Goal: Information Seeking & Learning: Find specific fact

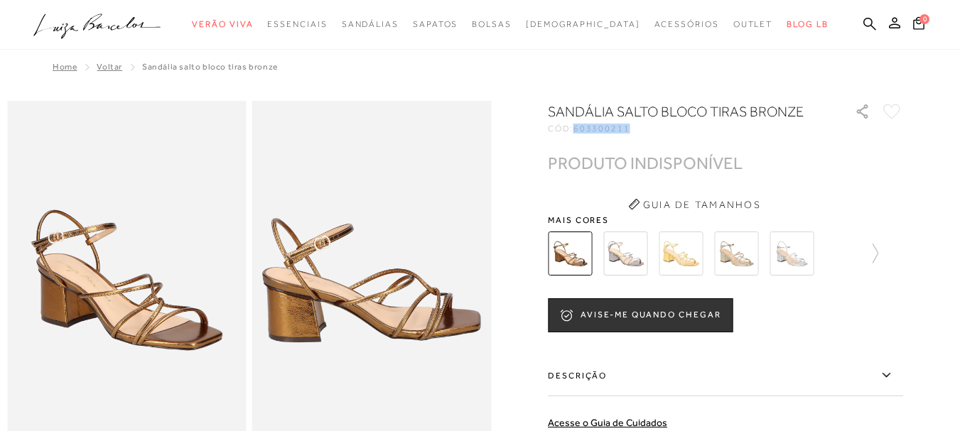
drag, startPoint x: 582, startPoint y: 127, endPoint x: 650, endPoint y: 127, distance: 68.2
click at [650, 127] on div "CÓD: 603300211" at bounding box center [690, 128] width 284 height 9
copy span "603300211"
click at [863, 24] on icon at bounding box center [869, 23] width 13 height 13
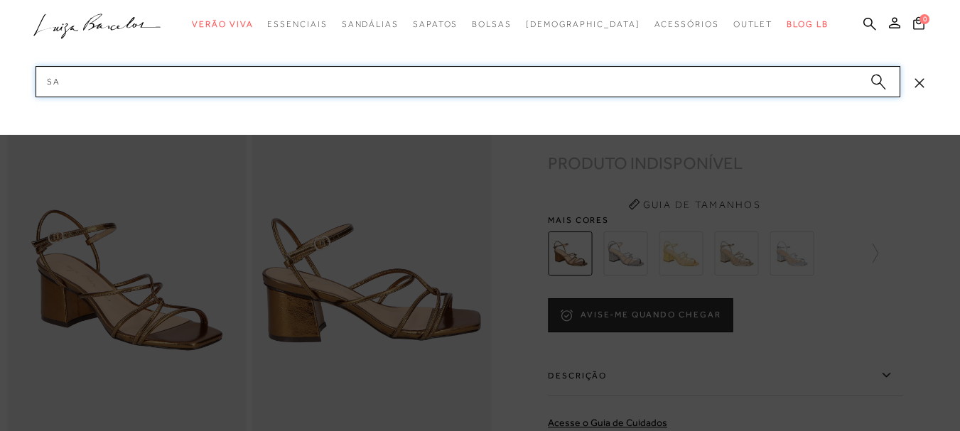
type input "s"
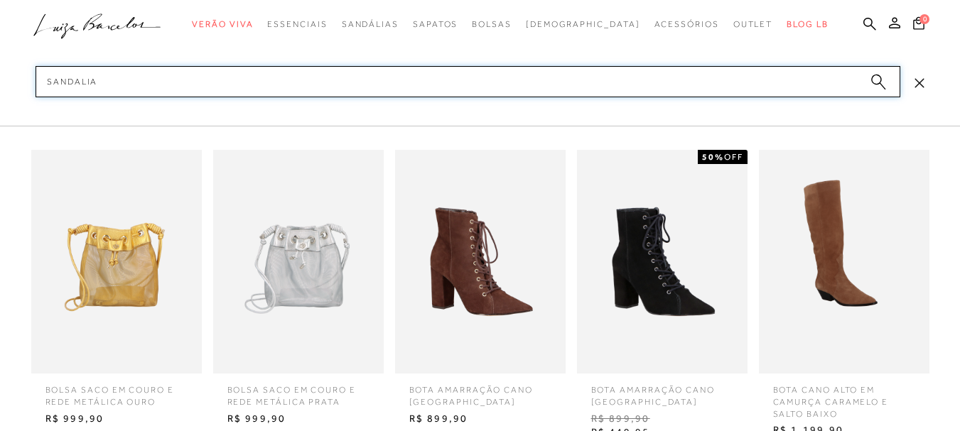
paste input "metalizada em dourado luiza barcelos."
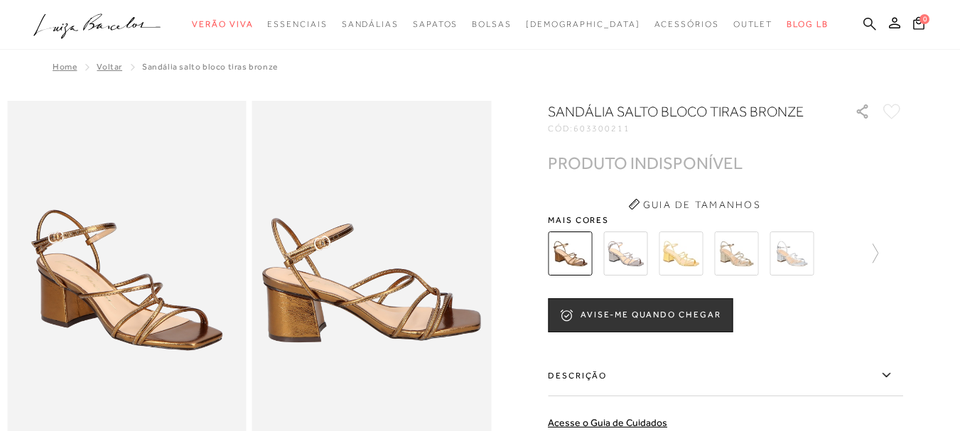
click at [863, 26] on icon at bounding box center [869, 23] width 13 height 13
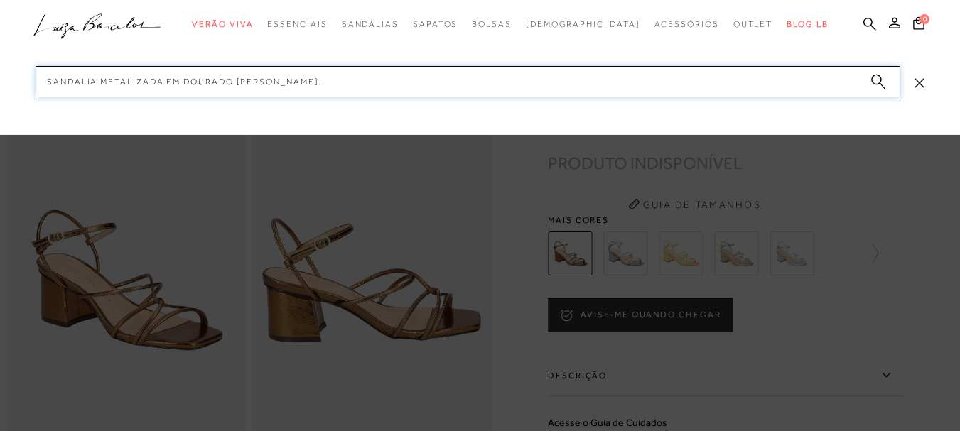
type input "sandalia metalizada em dourado luiza barcelos"
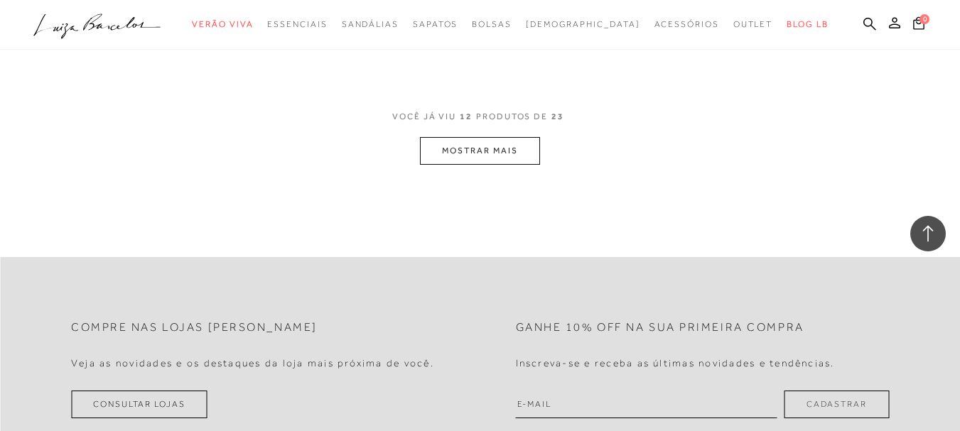
scroll to position [1492, 0]
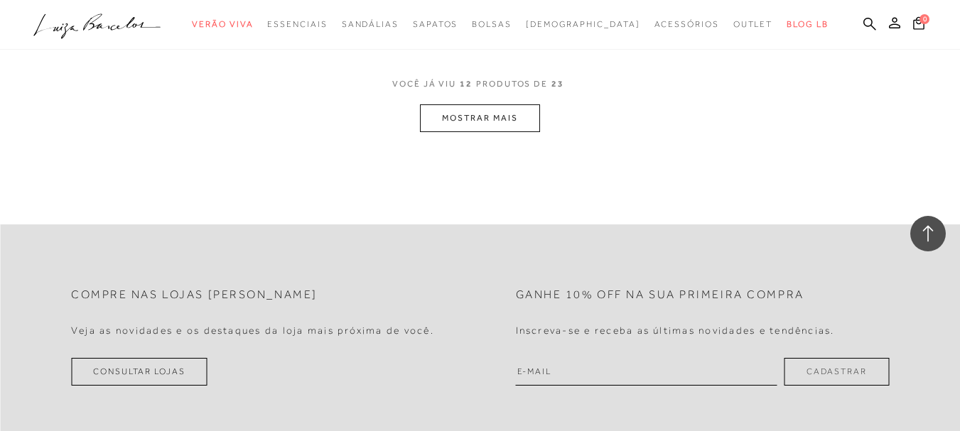
click at [496, 126] on button "MOSTRAR MAIS" at bounding box center [479, 118] width 119 height 28
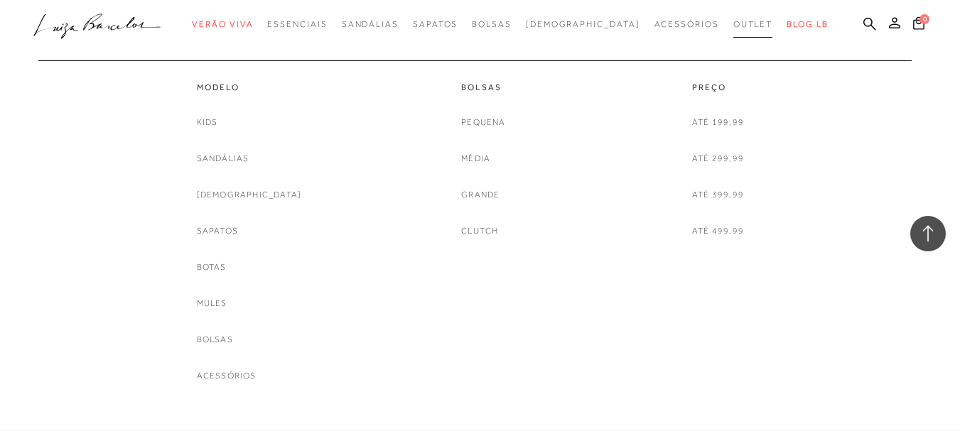
click at [733, 17] on link "Outlet" at bounding box center [753, 24] width 40 height 26
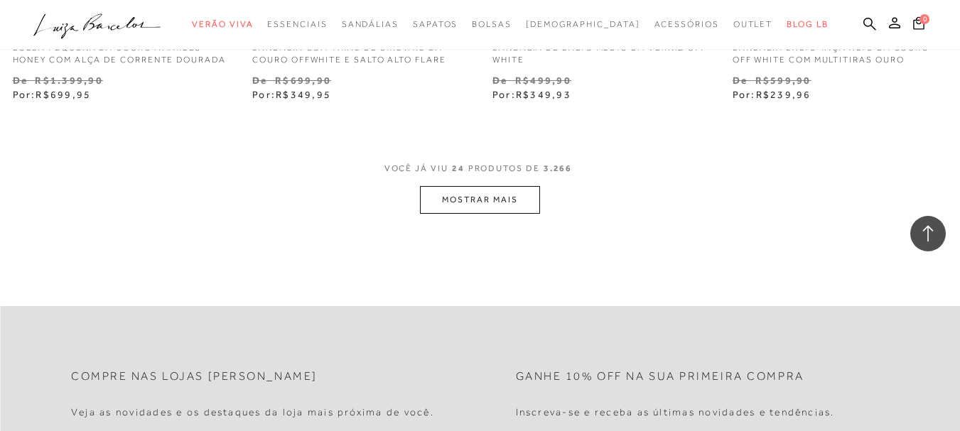
scroll to position [2771, 0]
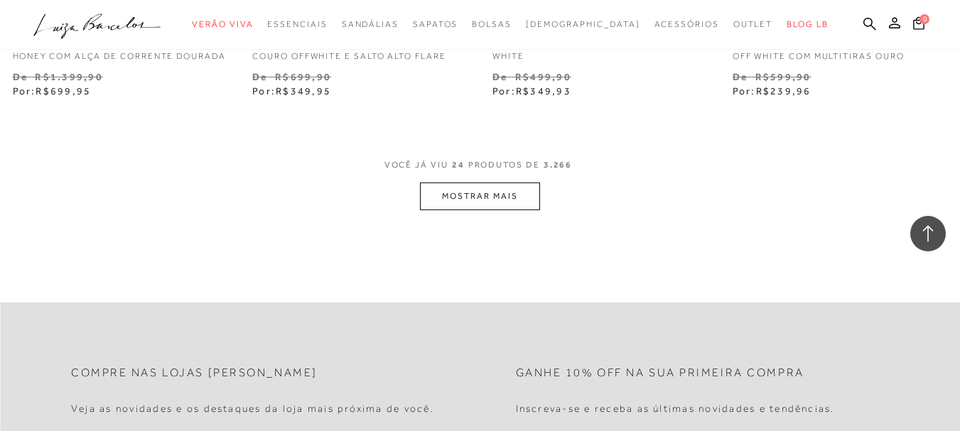
click at [502, 207] on button "MOSTRAR MAIS" at bounding box center [479, 197] width 119 height 28
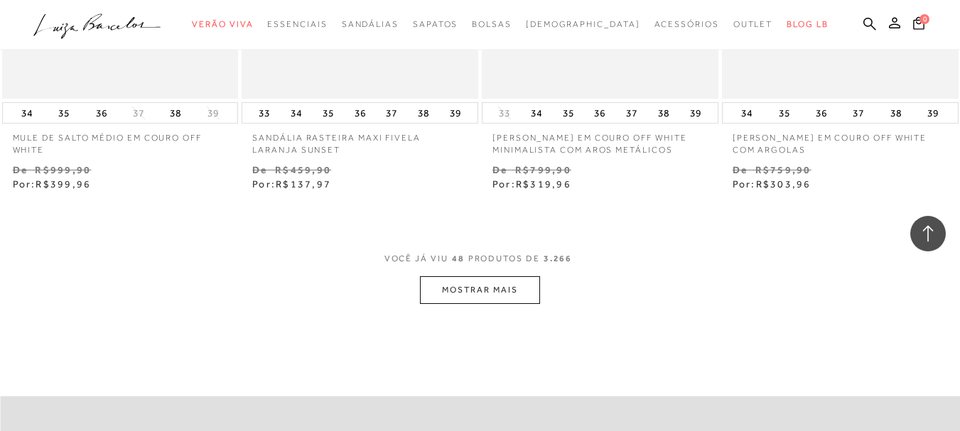
scroll to position [5472, 0]
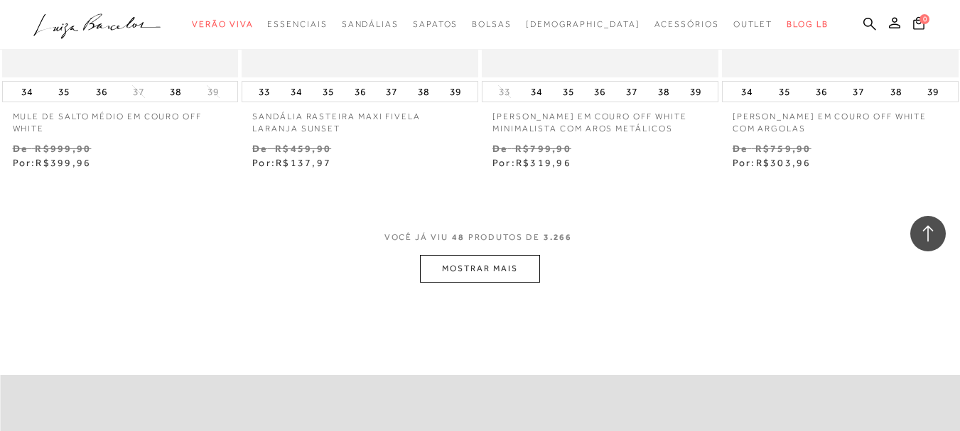
click at [494, 279] on button "MOSTRAR MAIS" at bounding box center [479, 269] width 119 height 28
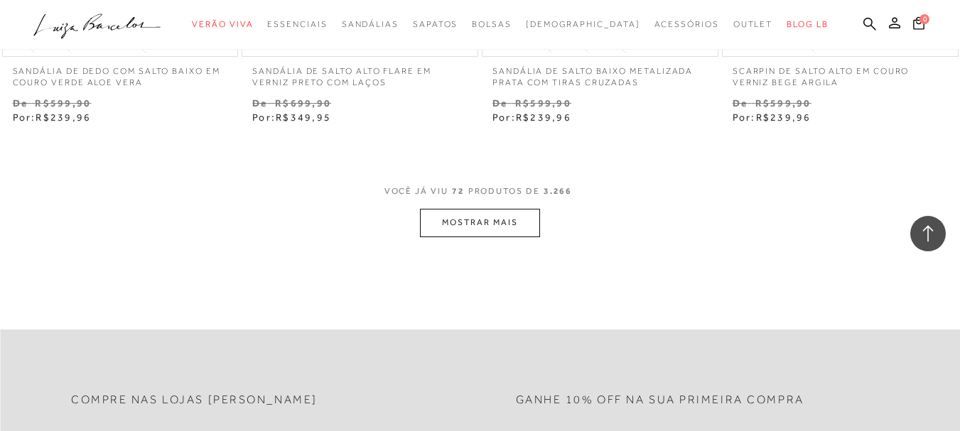
scroll to position [8314, 0]
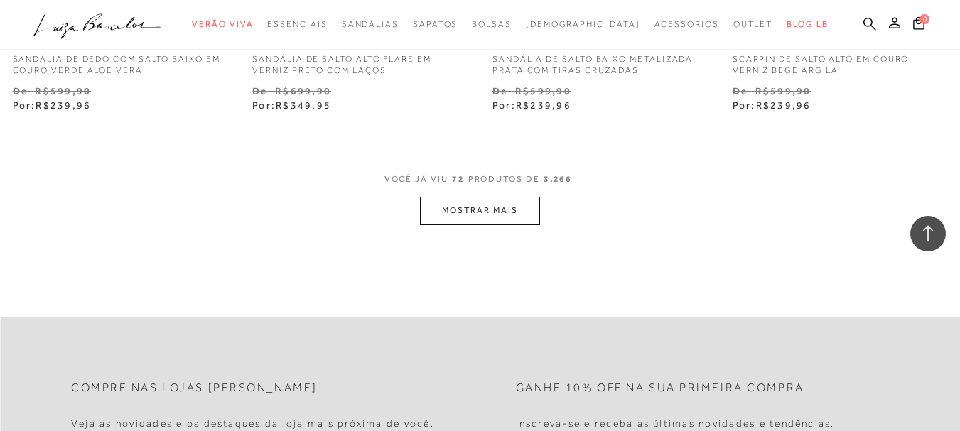
click at [438, 210] on button "MOSTRAR MAIS" at bounding box center [479, 211] width 119 height 28
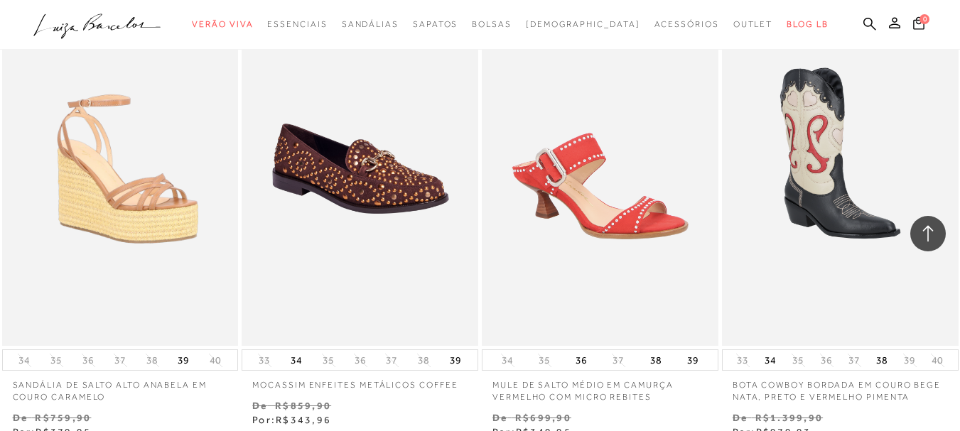
scroll to position [10873, 0]
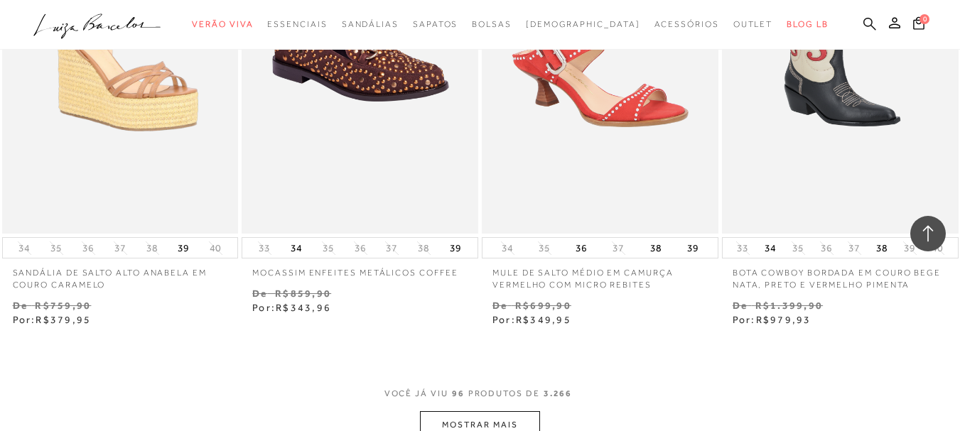
click at [863, 24] on icon at bounding box center [869, 24] width 13 height 14
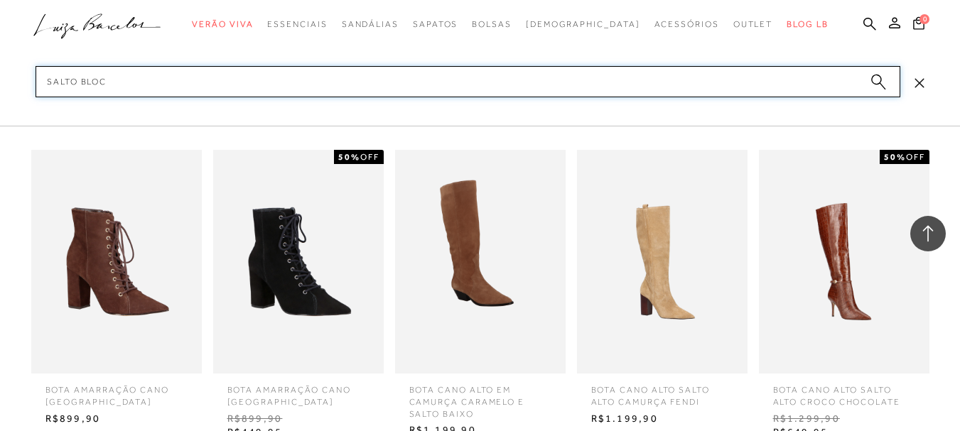
type input "salto bloco"
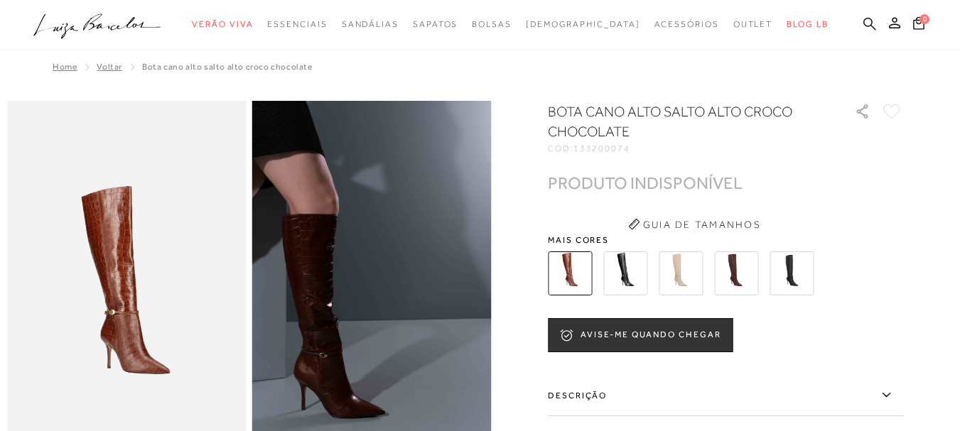
click at [863, 25] on icon at bounding box center [869, 23] width 13 height 13
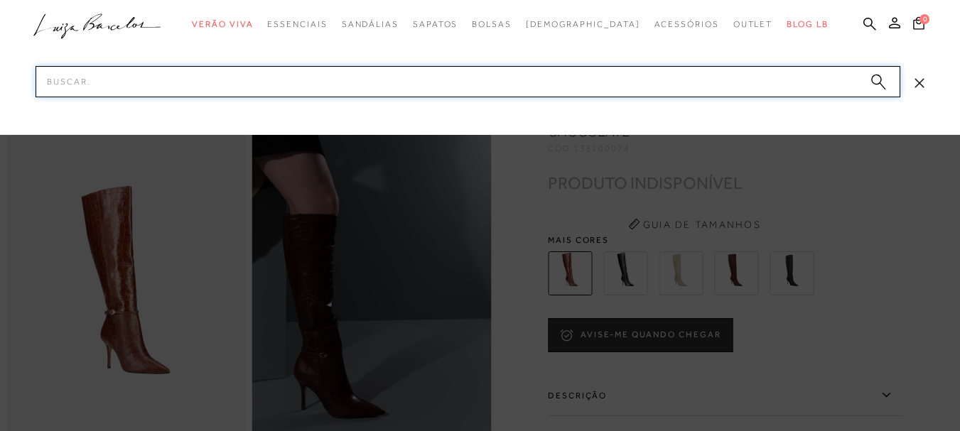
type input "a"
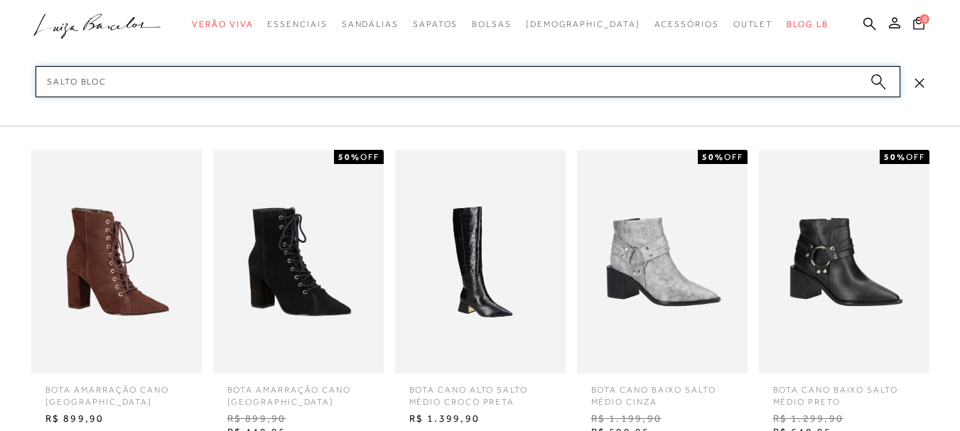
type input "SALTO BLOCO"
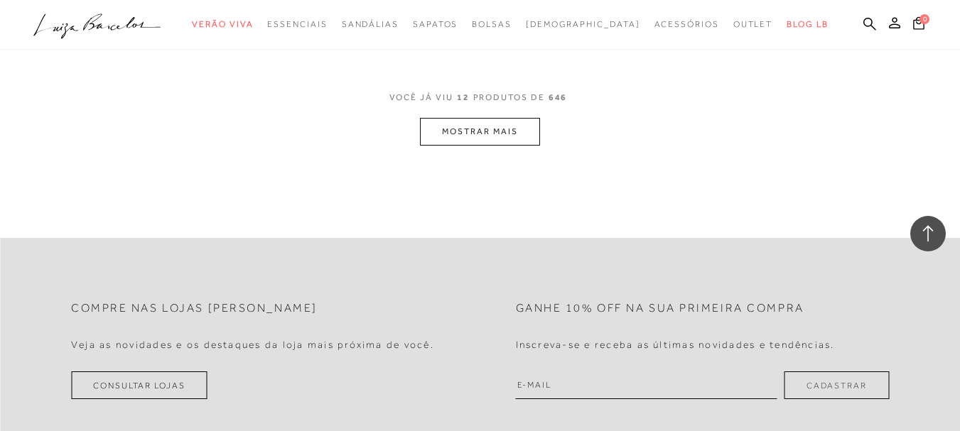
scroll to position [1492, 0]
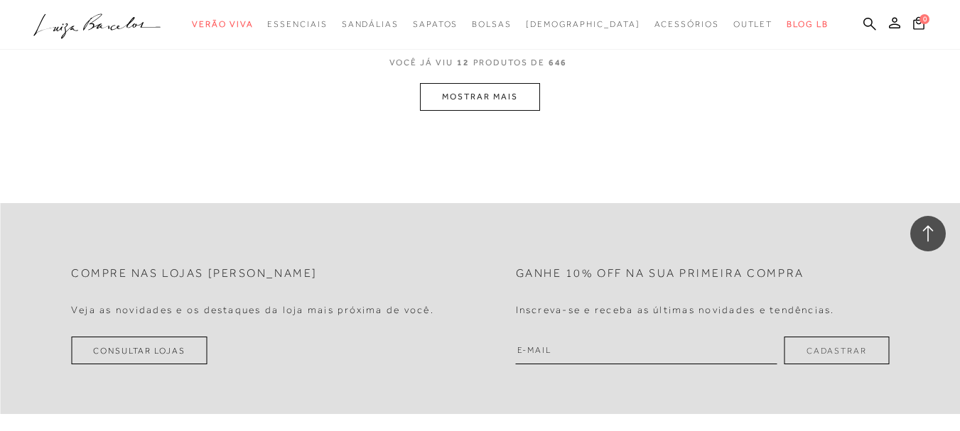
click at [521, 92] on button "MOSTRAR MAIS" at bounding box center [479, 97] width 119 height 28
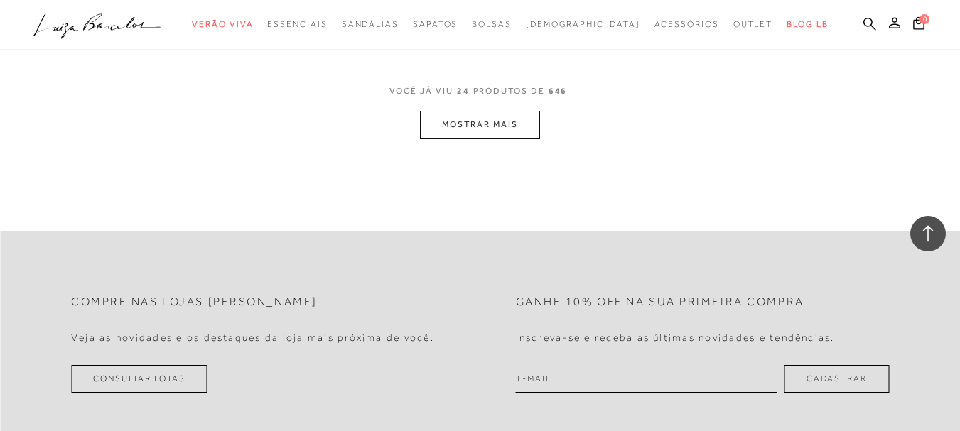
scroll to position [2843, 0]
click at [508, 119] on button "MOSTRAR MAIS" at bounding box center [479, 124] width 119 height 28
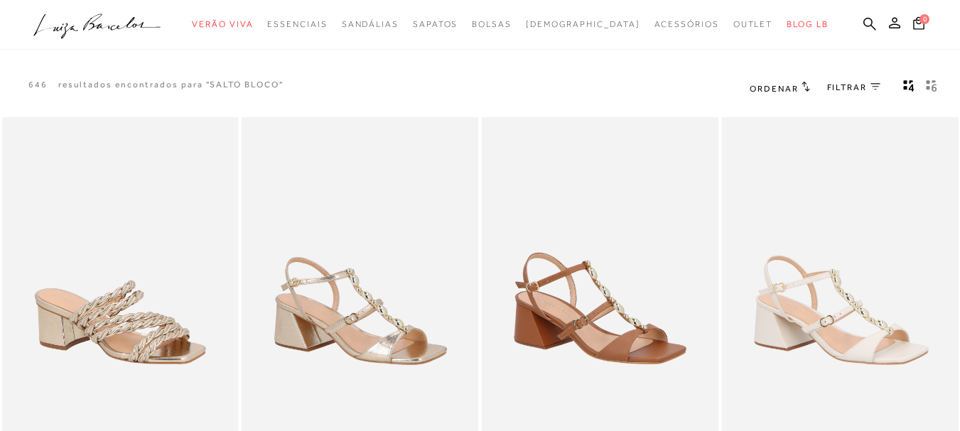
scroll to position [0, 0]
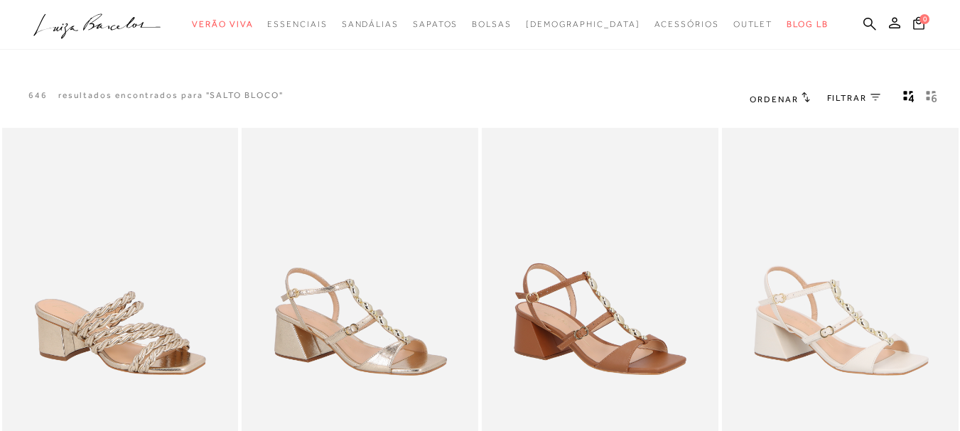
click at [875, 99] on icon at bounding box center [876, 97] width 10 height 7
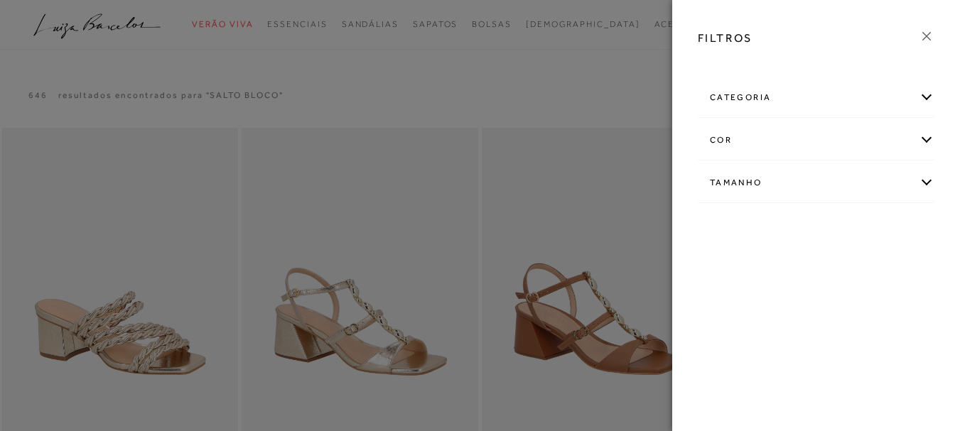
click at [825, 99] on div "categoria" at bounding box center [816, 98] width 235 height 38
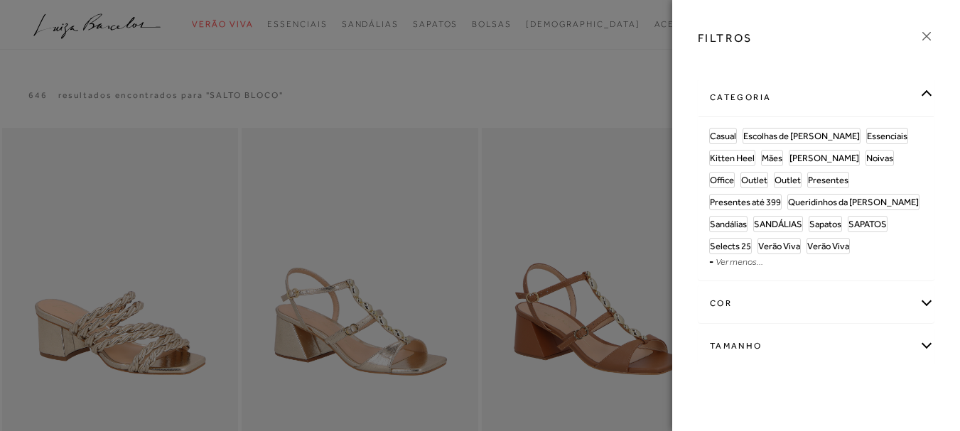
click at [853, 102] on div "categoria" at bounding box center [816, 98] width 235 height 38
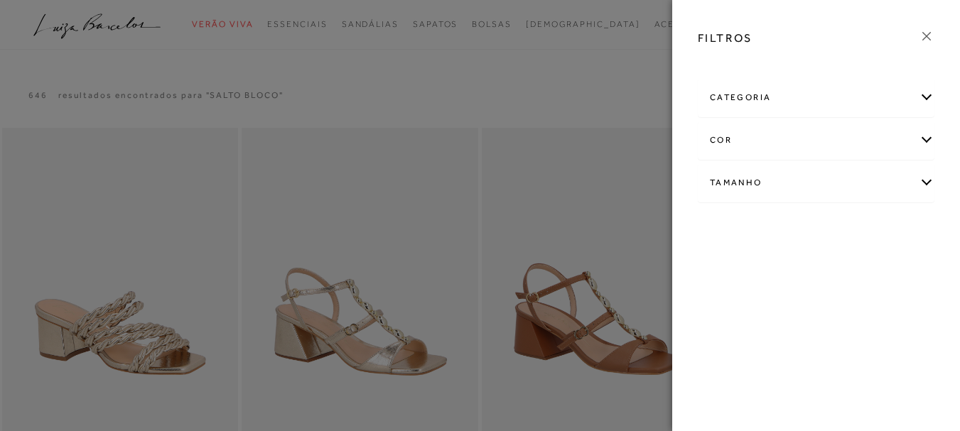
click at [829, 136] on div "cor" at bounding box center [816, 141] width 235 height 38
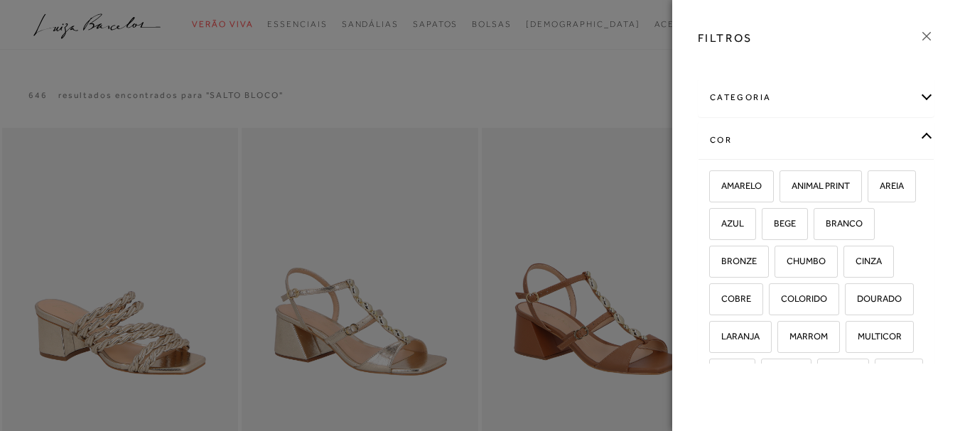
click at [854, 138] on div "cor" at bounding box center [816, 141] width 235 height 38
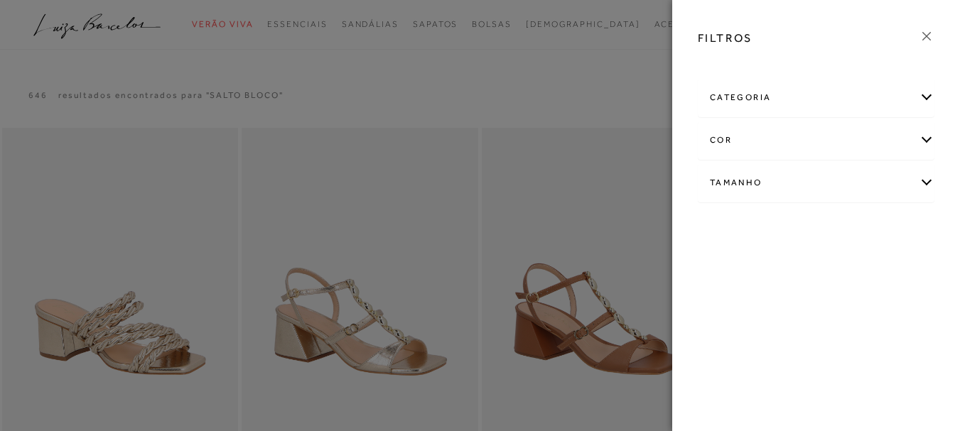
click at [600, 82] on div at bounding box center [480, 215] width 960 height 431
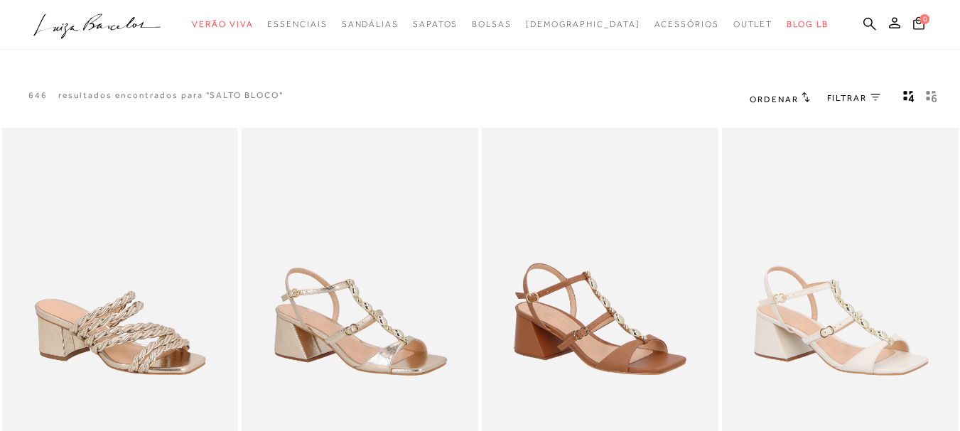
click at [794, 95] on span "Ordenar" at bounding box center [774, 100] width 48 height 10
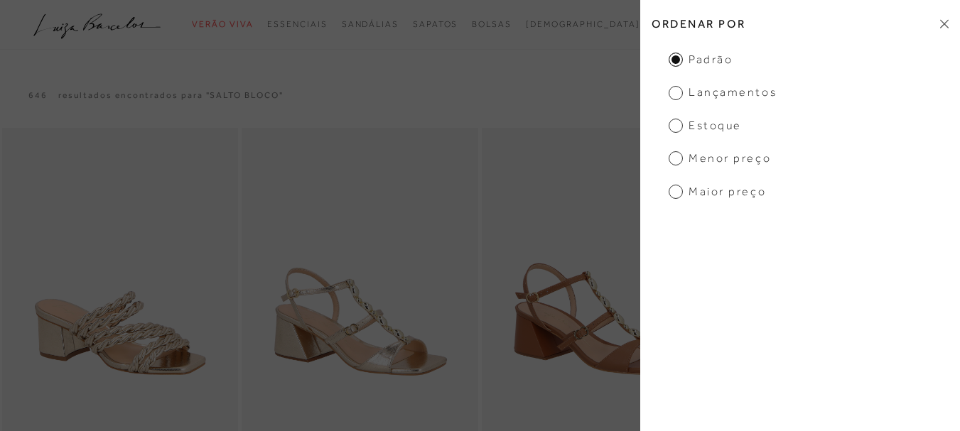
click at [569, 82] on div "646 resultados encontrados para "SALTO BLOCO" Ordenar Padrão Lançamentos Estoqu…" at bounding box center [480, 99] width 960 height 54
click at [935, 23] on h2 "Ordenar por" at bounding box center [800, 23] width 320 height 33
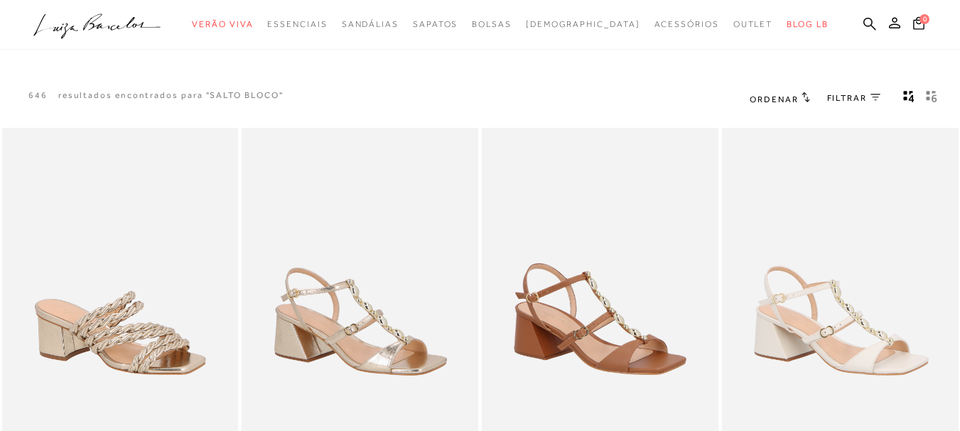
click at [930, 98] on icon "gridText6Desc" at bounding box center [931, 96] width 11 height 13
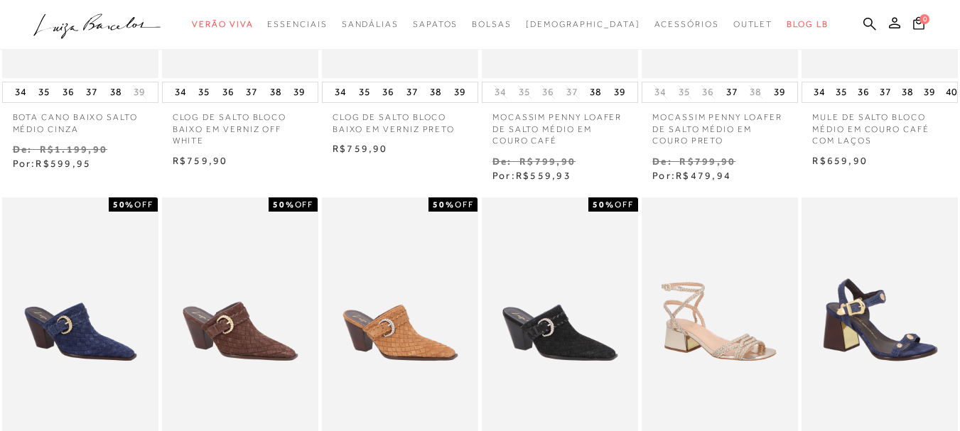
scroll to position [569, 0]
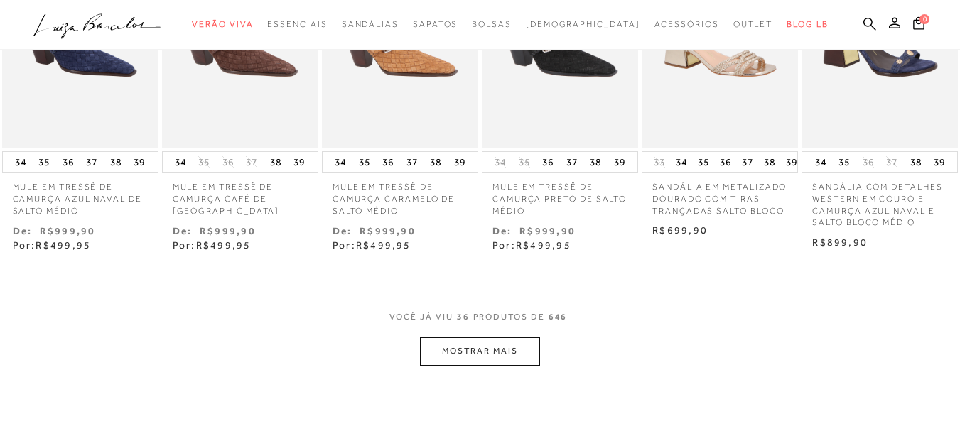
drag, startPoint x: 506, startPoint y: 370, endPoint x: 507, endPoint y: 361, distance: 8.6
click at [508, 351] on button "MOSTRAR MAIS" at bounding box center [479, 352] width 119 height 28
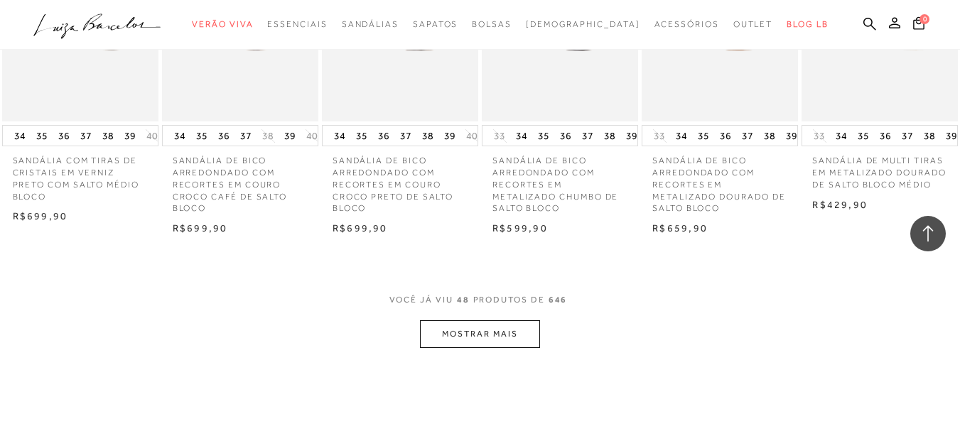
scroll to position [1350, 0]
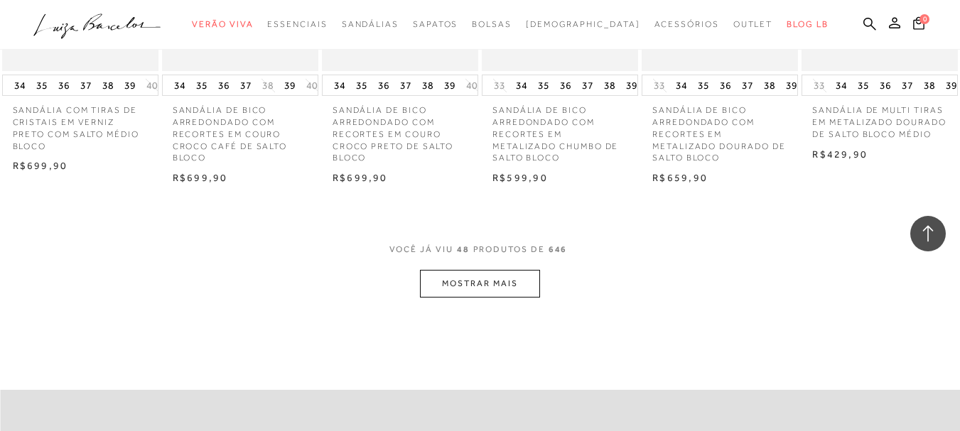
click at [470, 272] on button "MOSTRAR MAIS" at bounding box center [479, 284] width 119 height 28
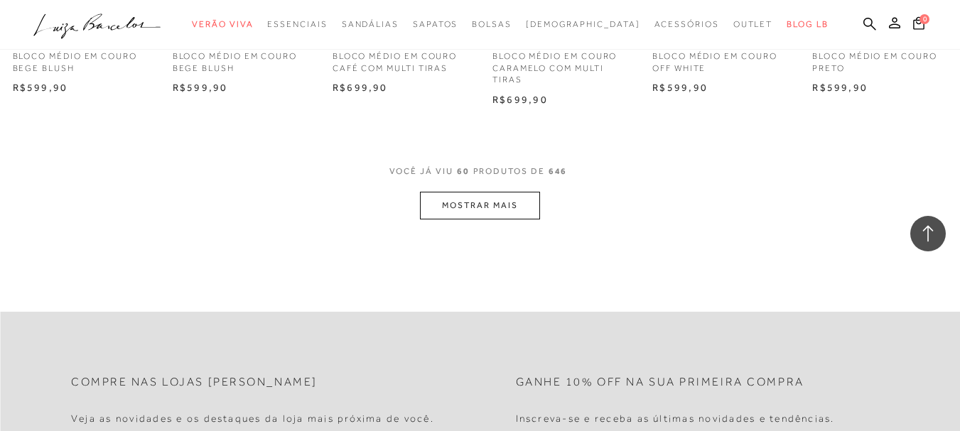
scroll to position [2132, 0]
click at [523, 205] on button "MOSTRAR MAIS" at bounding box center [479, 204] width 119 height 28
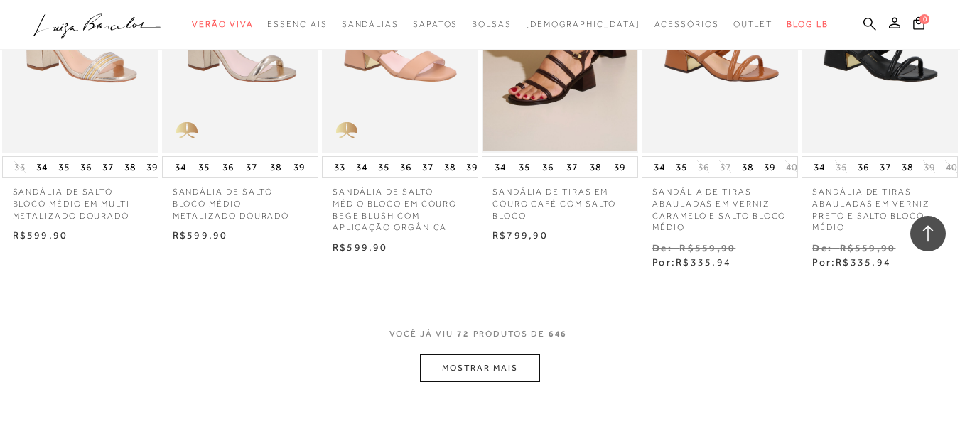
scroll to position [2700, 0]
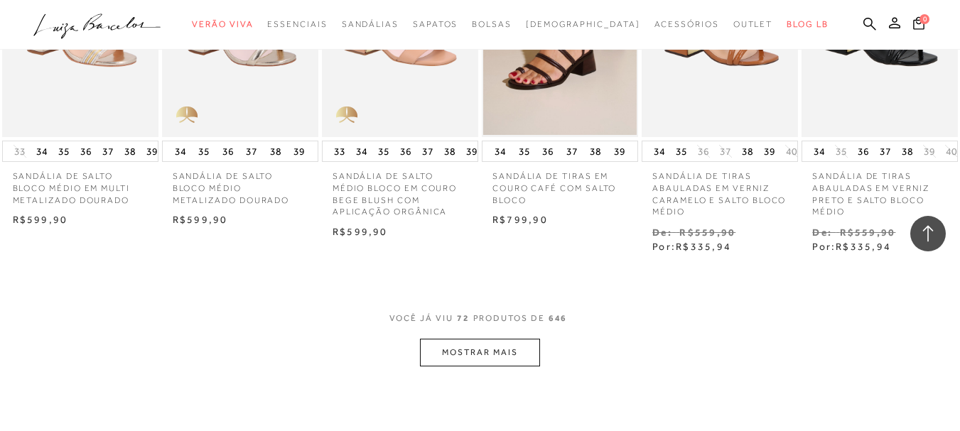
click at [490, 355] on button "MOSTRAR MAIS" at bounding box center [479, 353] width 119 height 28
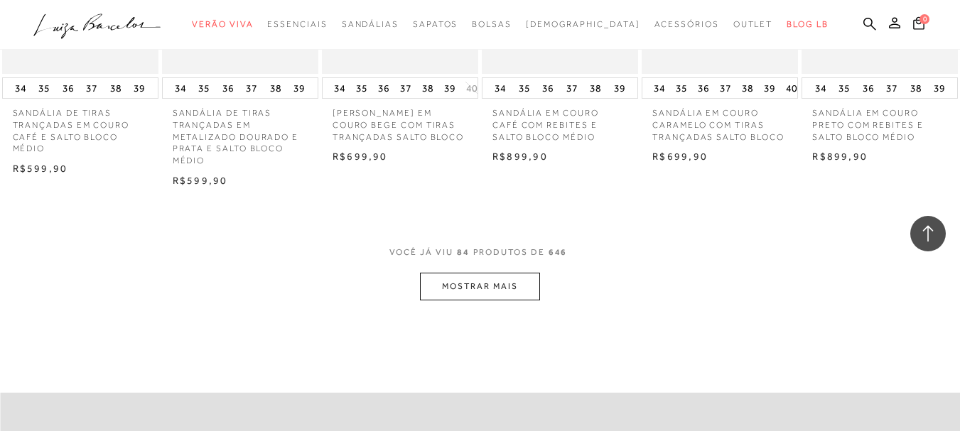
scroll to position [3482, 0]
click at [519, 287] on button "MOSTRAR MAIS" at bounding box center [479, 285] width 119 height 28
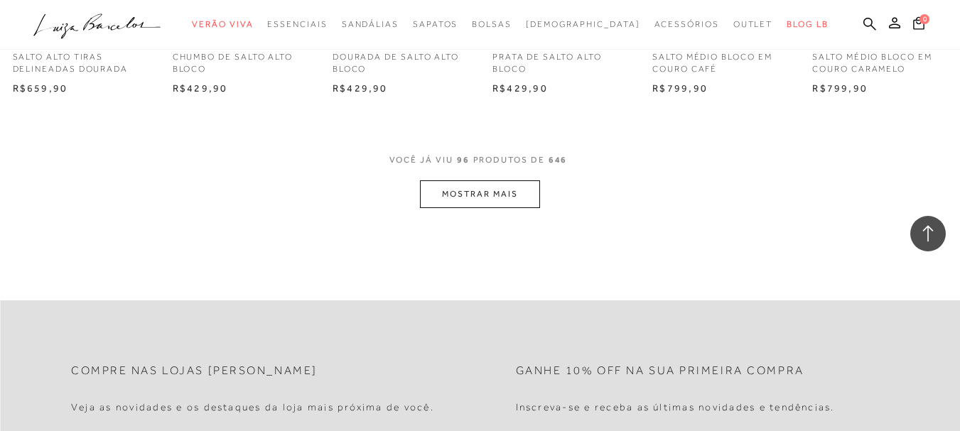
scroll to position [4264, 0]
click at [471, 188] on button "MOSTRAR MAIS" at bounding box center [479, 194] width 119 height 28
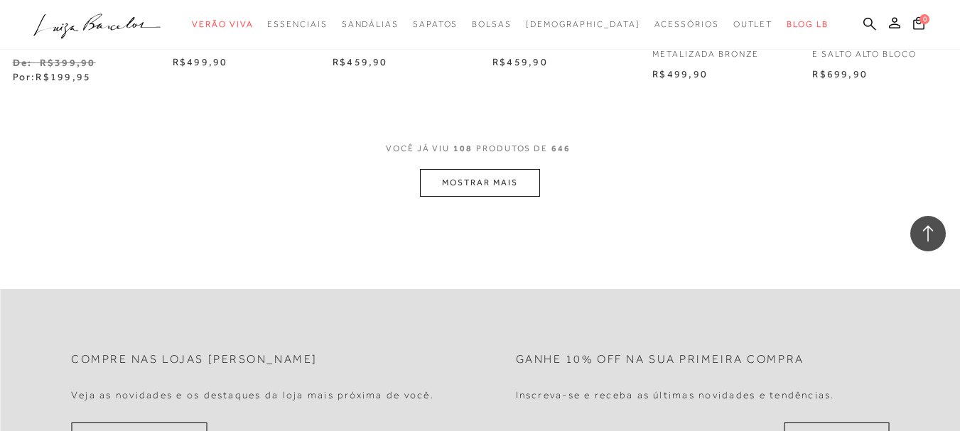
scroll to position [4974, 0]
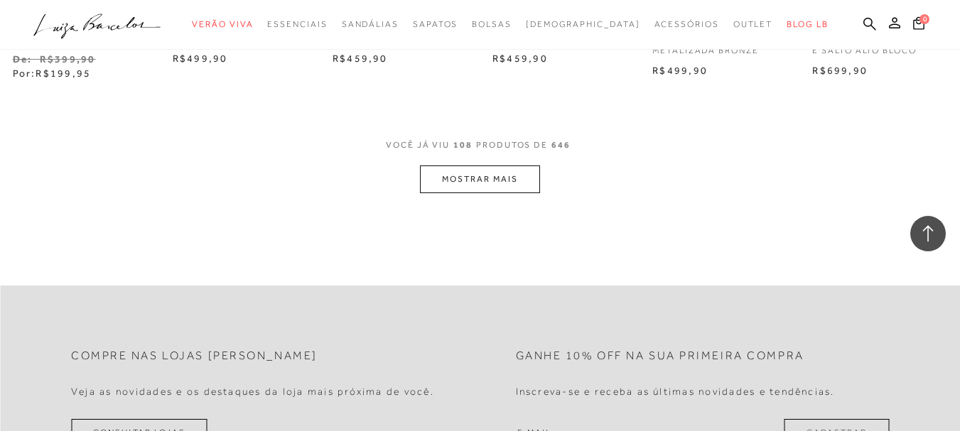
click at [520, 178] on button "MOSTRAR MAIS" at bounding box center [479, 180] width 119 height 28
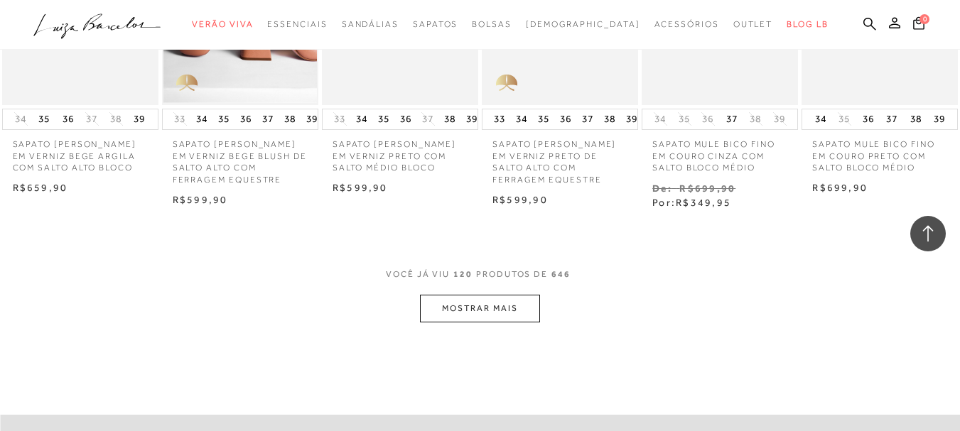
scroll to position [5781, 0]
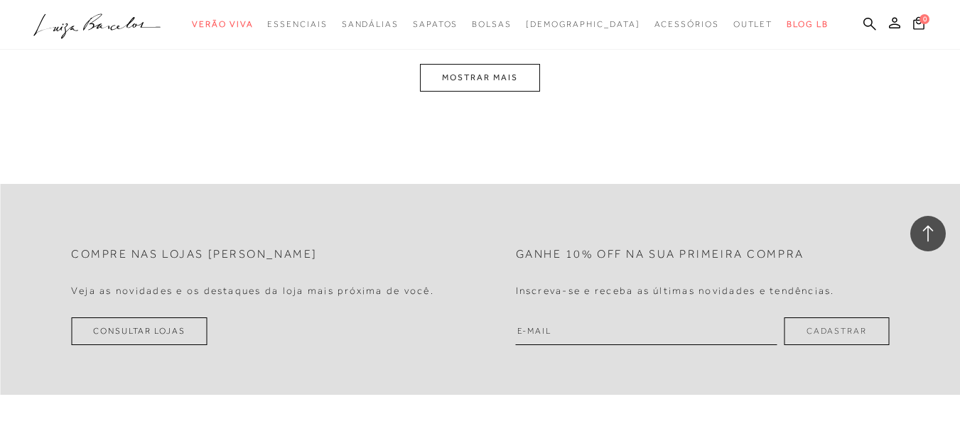
click at [507, 72] on button "MOSTRAR MAIS" at bounding box center [479, 78] width 119 height 28
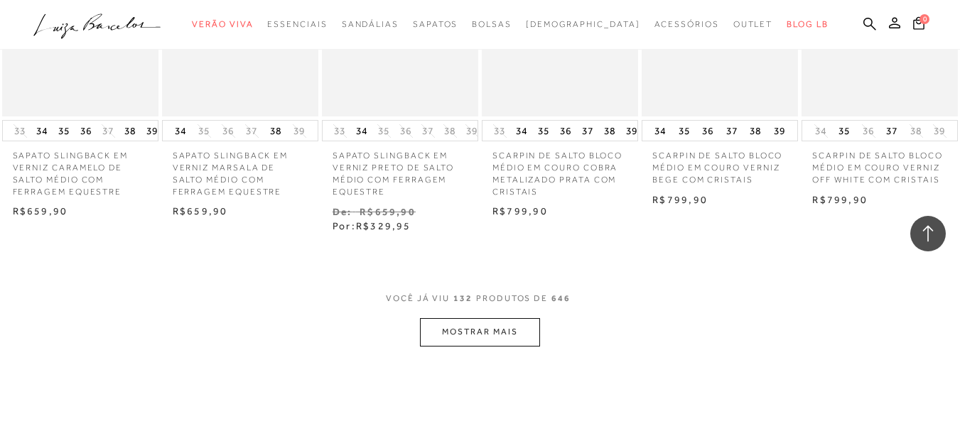
scroll to position [6376, 0]
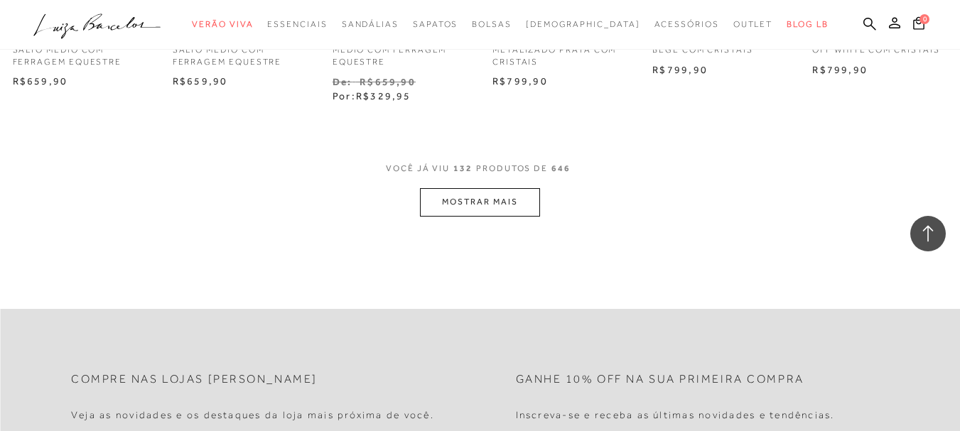
click at [496, 193] on button "MOSTRAR MAIS" at bounding box center [479, 202] width 119 height 28
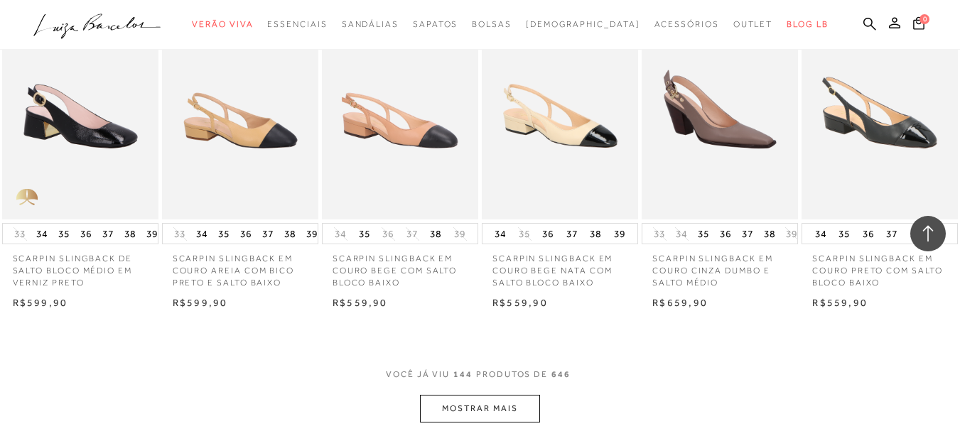
scroll to position [6945, 0]
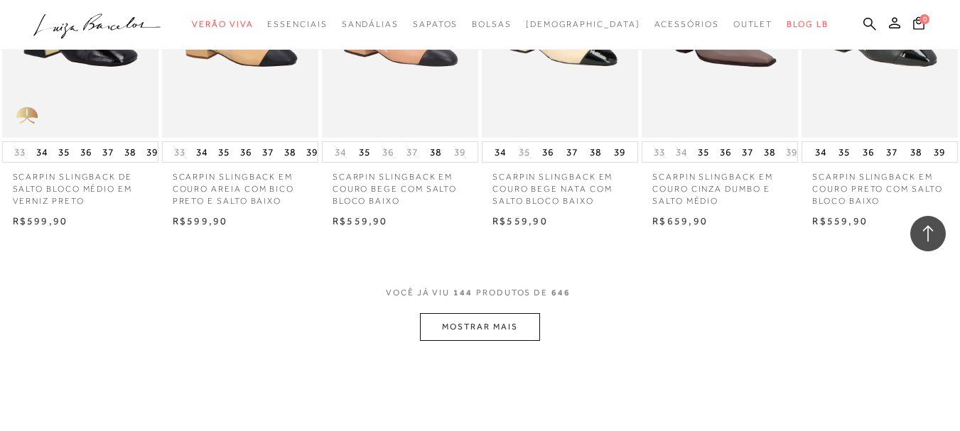
click at [520, 322] on button "MOSTRAR MAIS" at bounding box center [479, 327] width 119 height 28
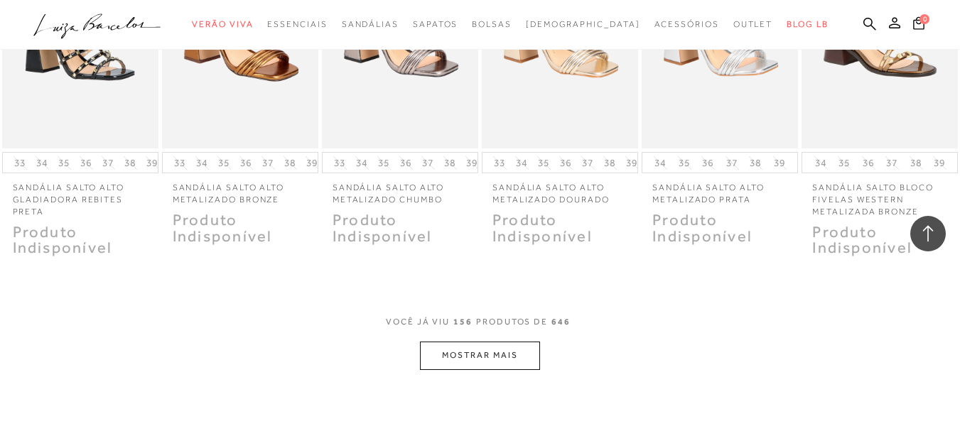
scroll to position [7656, 0]
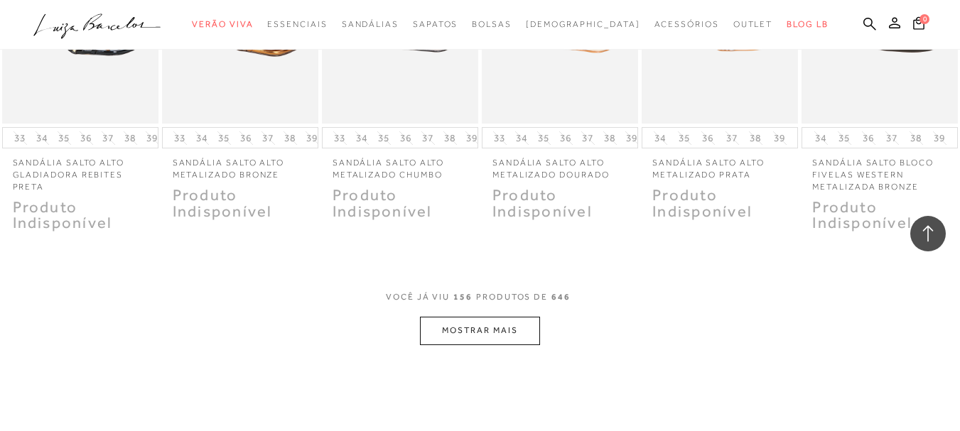
click at [530, 332] on button "MOSTRAR MAIS" at bounding box center [479, 331] width 119 height 28
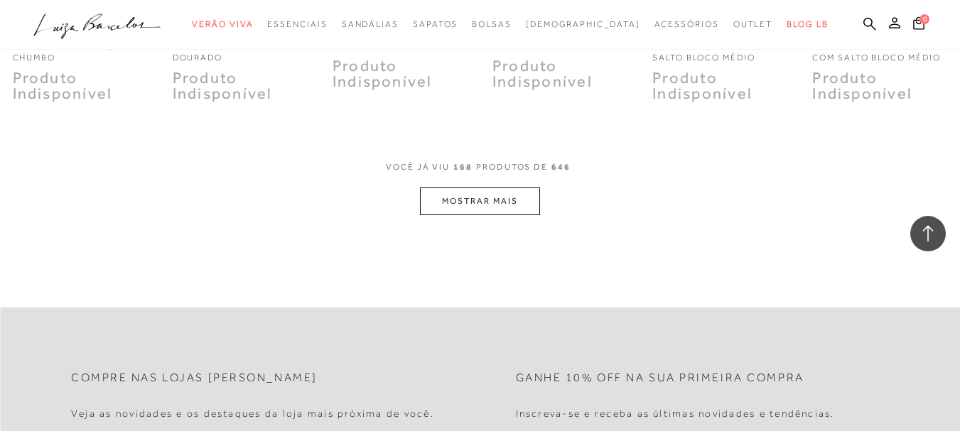
scroll to position [8508, 0]
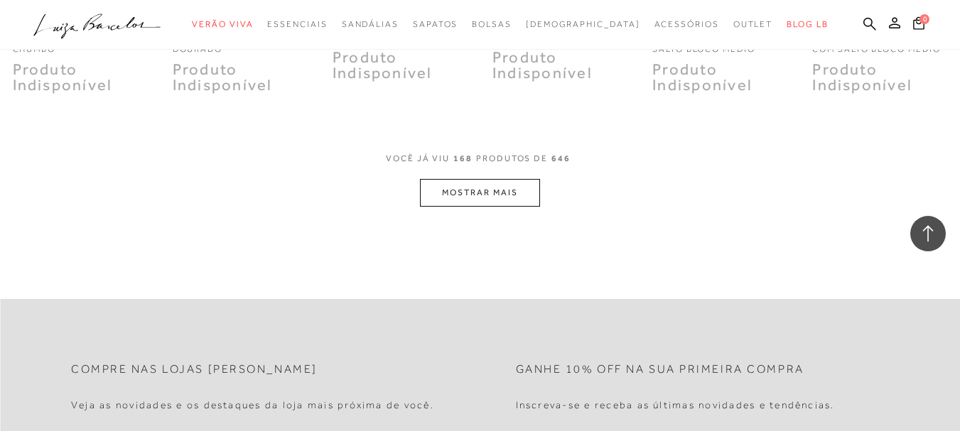
click at [507, 203] on button "MOSTRAR MAIS" at bounding box center [479, 193] width 119 height 28
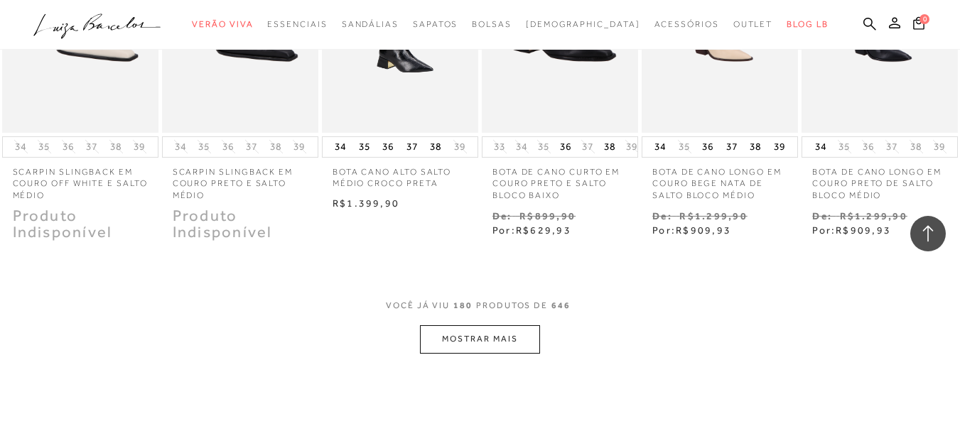
scroll to position [9219, 0]
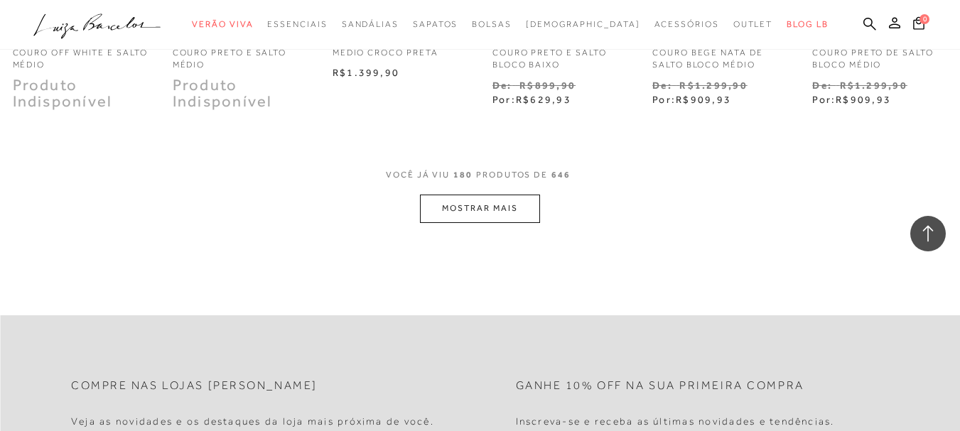
click at [466, 210] on button "MOSTRAR MAIS" at bounding box center [479, 209] width 119 height 28
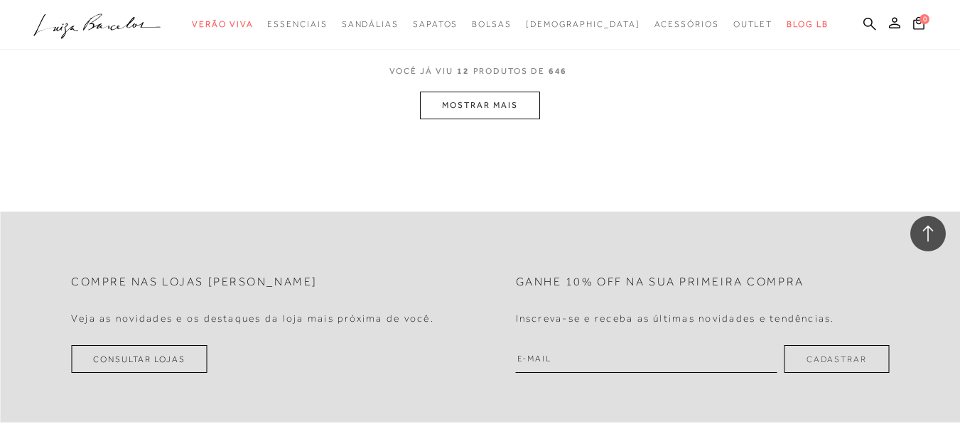
scroll to position [1421, 0]
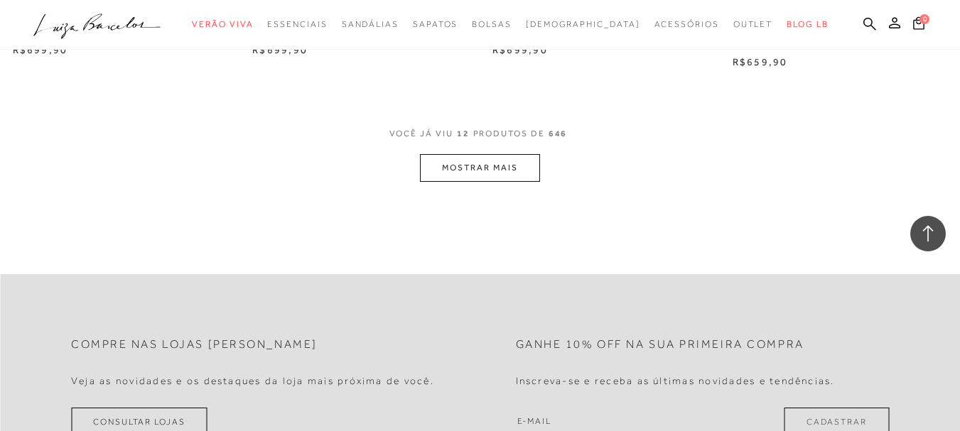
click at [518, 163] on button "MOSTRAR MAIS" at bounding box center [479, 168] width 119 height 28
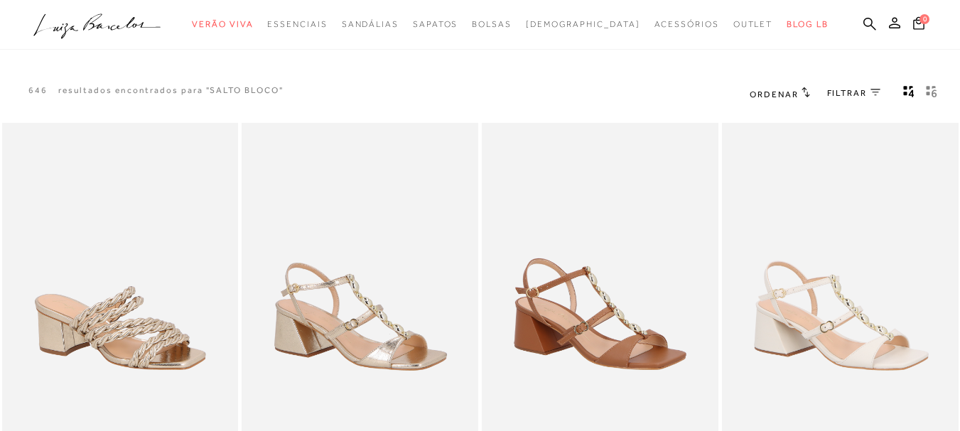
scroll to position [43, 0]
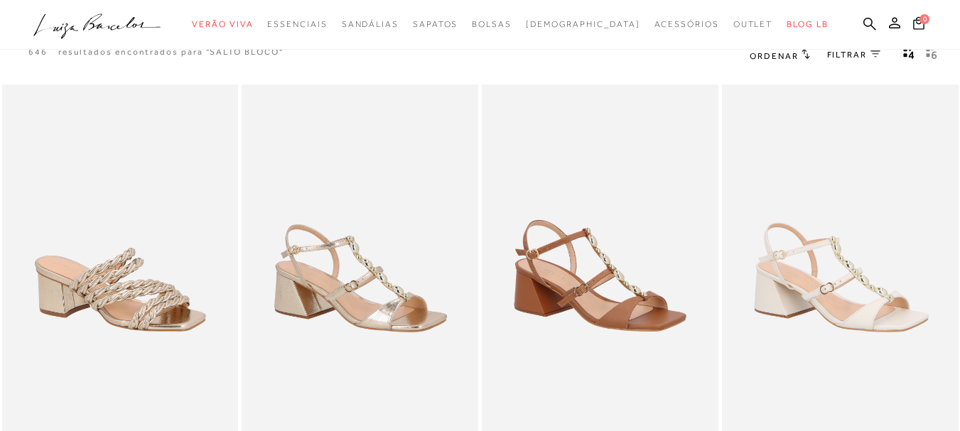
click at [935, 50] on icon "gridText6Desc" at bounding box center [931, 53] width 11 height 13
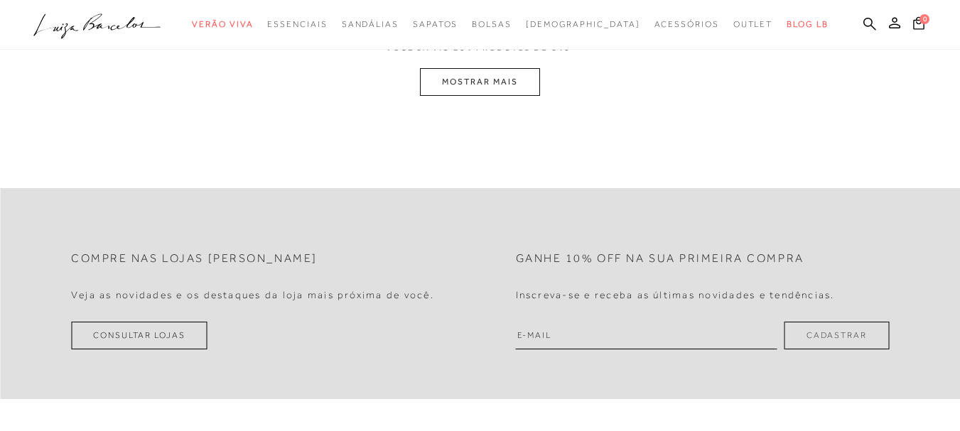
scroll to position [781, 0]
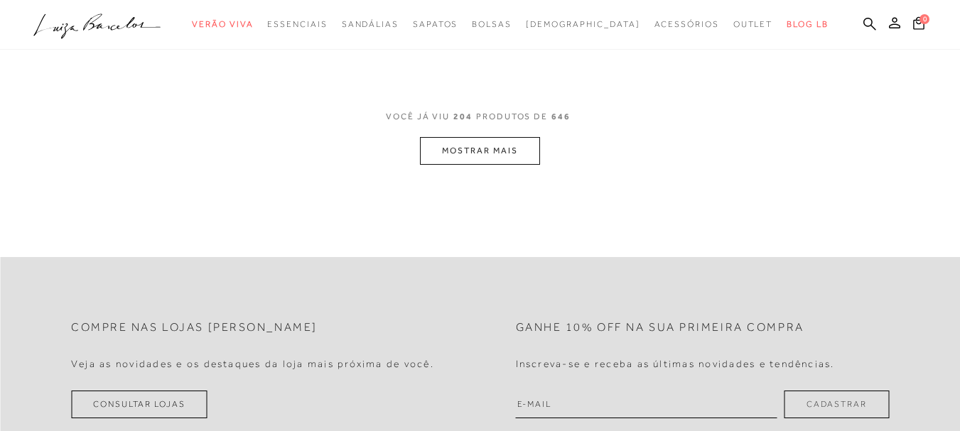
click at [468, 152] on button "MOSTRAR MAIS" at bounding box center [479, 151] width 119 height 28
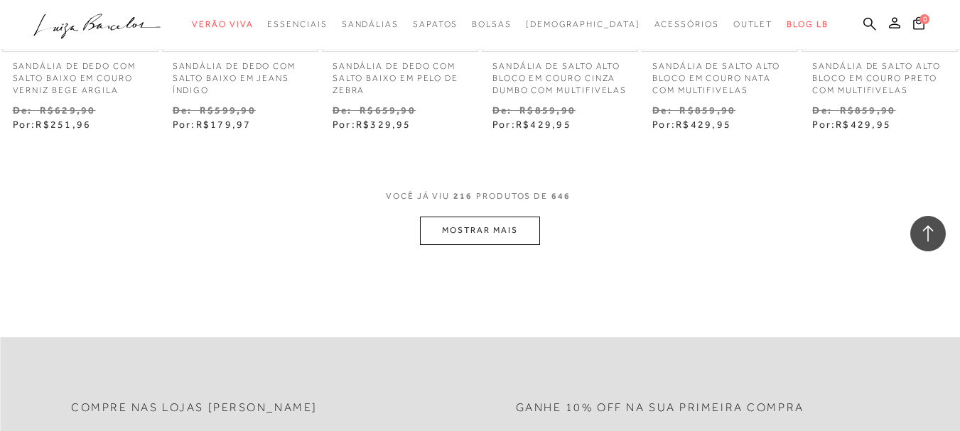
click at [509, 244] on button "MOSTRAR MAIS" at bounding box center [479, 231] width 119 height 28
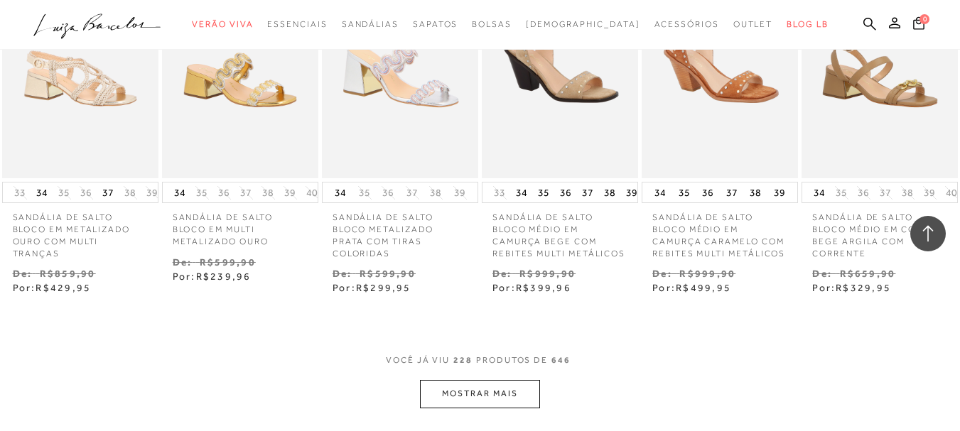
scroll to position [2061, 0]
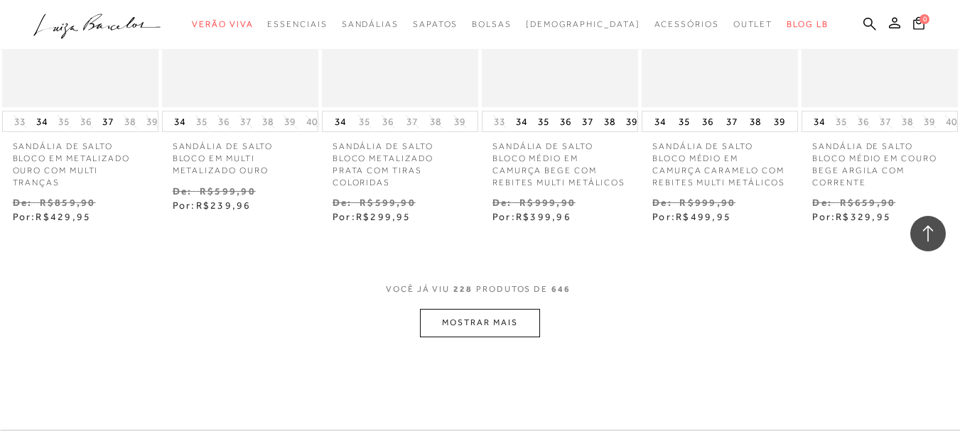
click at [497, 337] on button "MOSTRAR MAIS" at bounding box center [479, 323] width 119 height 28
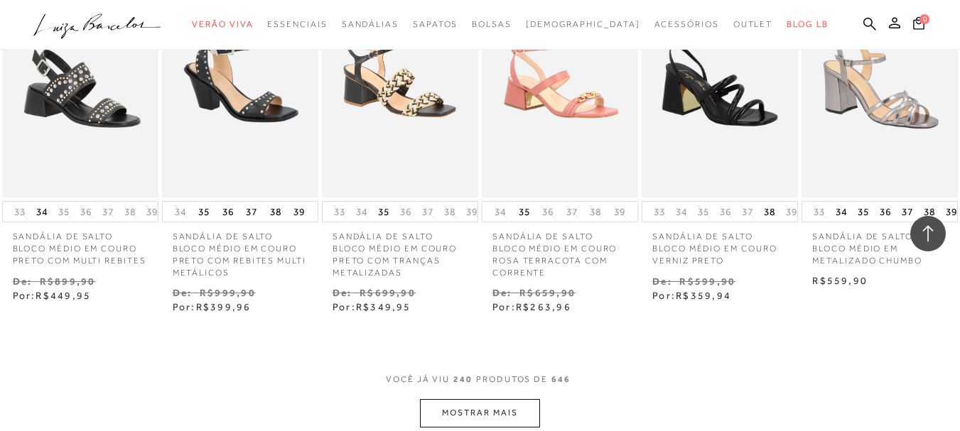
scroll to position [2914, 0]
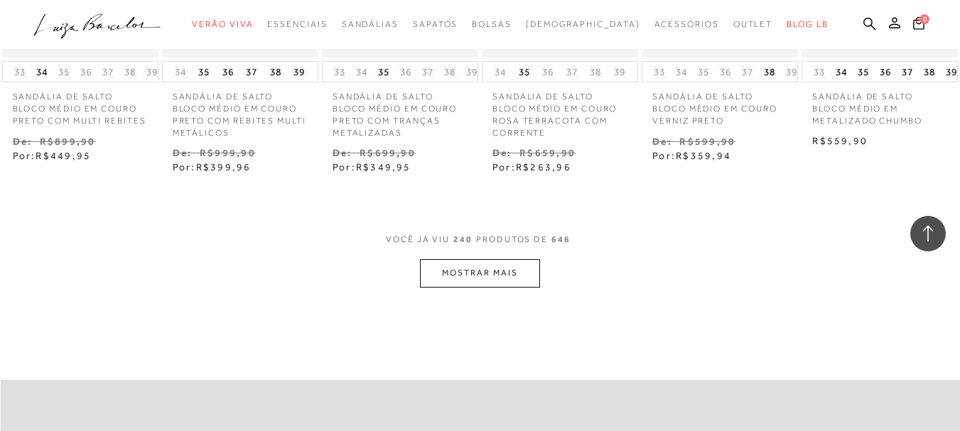
click at [489, 282] on button "MOSTRAR MAIS" at bounding box center [479, 273] width 119 height 28
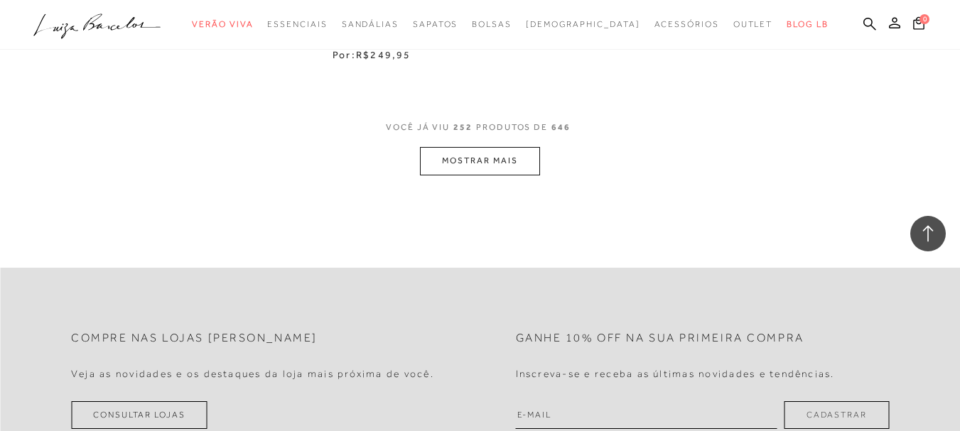
scroll to position [3695, 0]
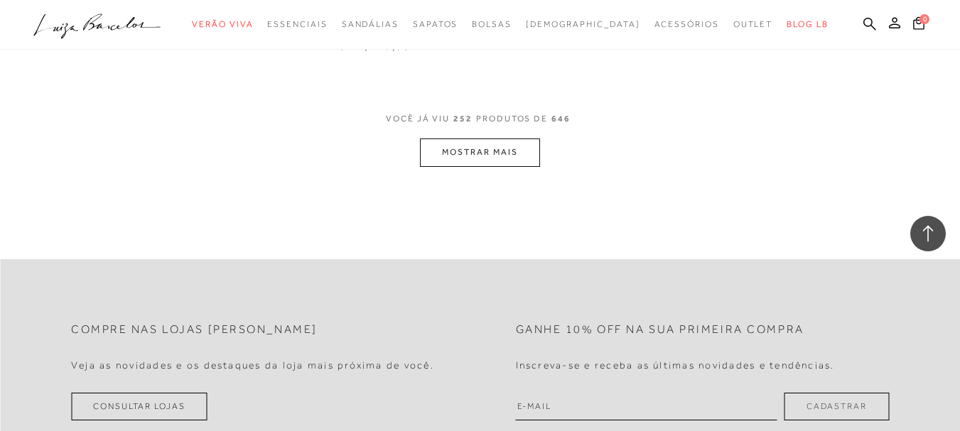
click at [519, 166] on button "MOSTRAR MAIS" at bounding box center [479, 153] width 119 height 28
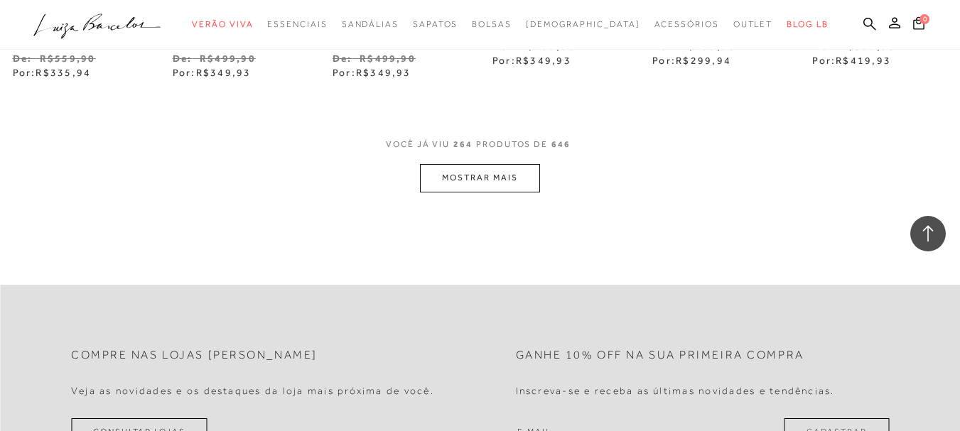
scroll to position [4264, 0]
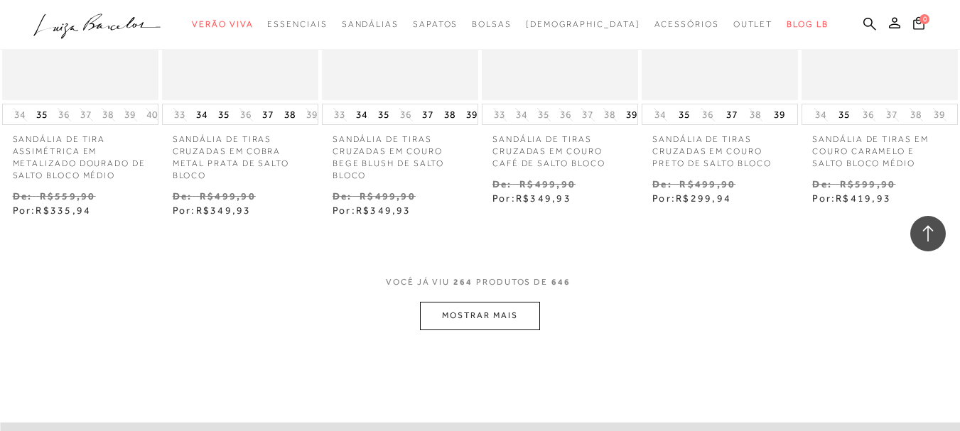
click at [496, 317] on button "MOSTRAR MAIS" at bounding box center [479, 316] width 119 height 28
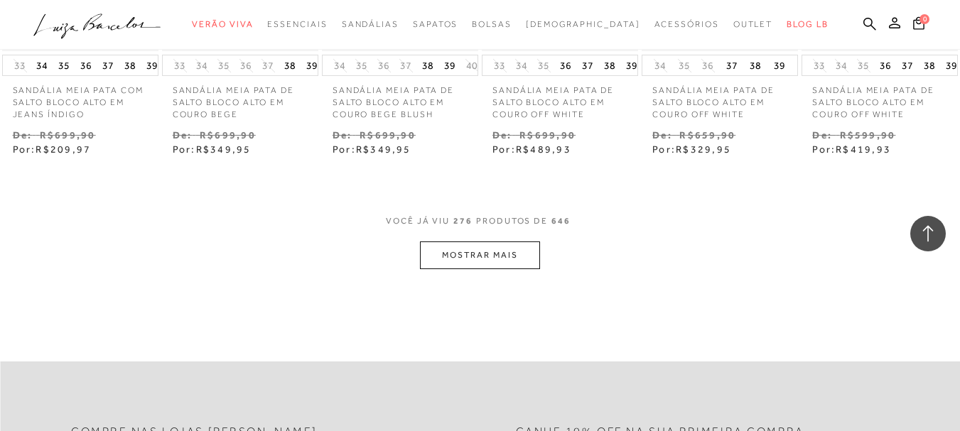
scroll to position [5045, 0]
click at [519, 269] on button "MOSTRAR MAIS" at bounding box center [479, 255] width 119 height 28
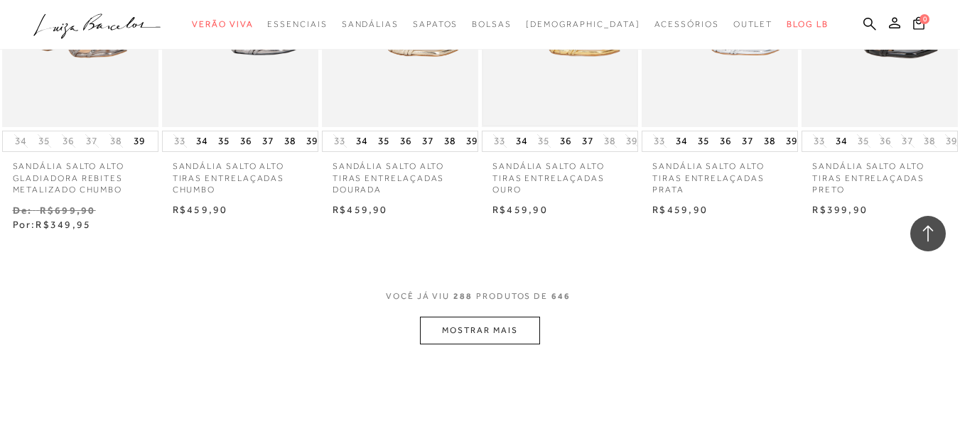
scroll to position [5614, 0]
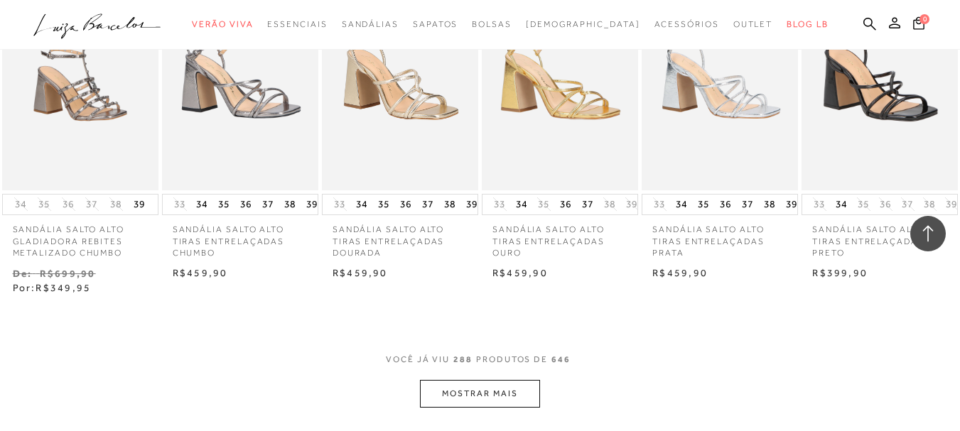
click at [476, 396] on button "MOSTRAR MAIS" at bounding box center [479, 394] width 119 height 28
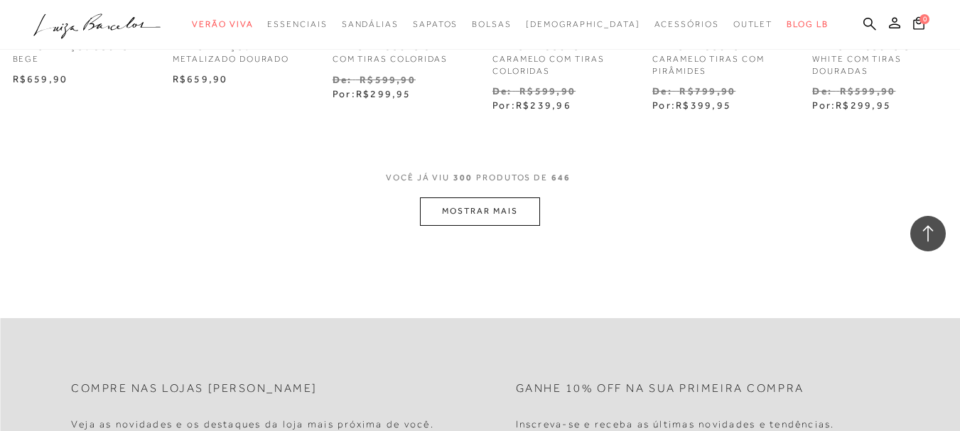
scroll to position [6538, 0]
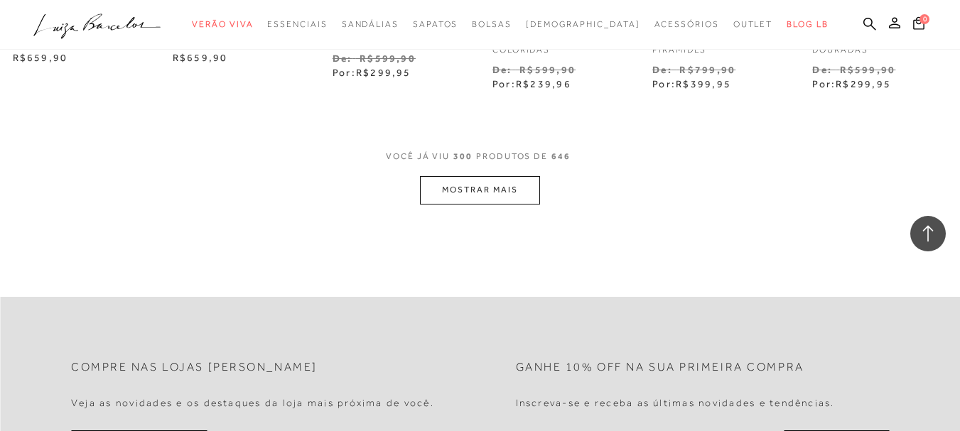
click at [500, 204] on button "MOSTRAR MAIS" at bounding box center [479, 190] width 119 height 28
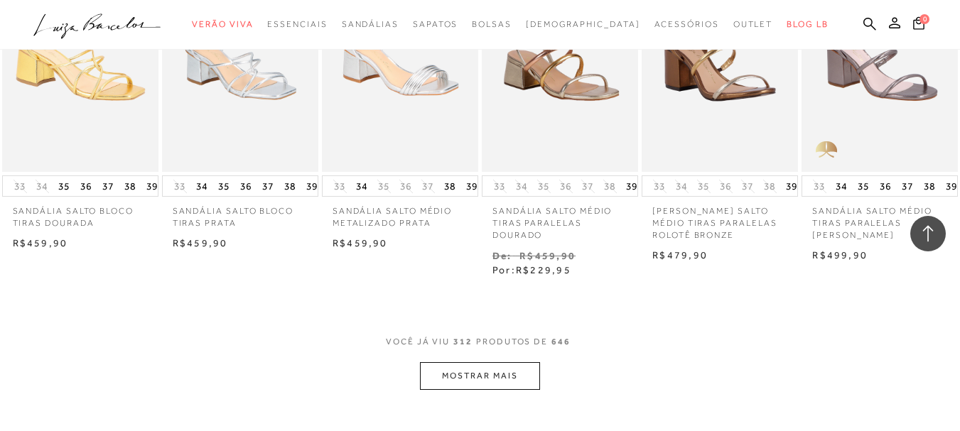
scroll to position [7106, 0]
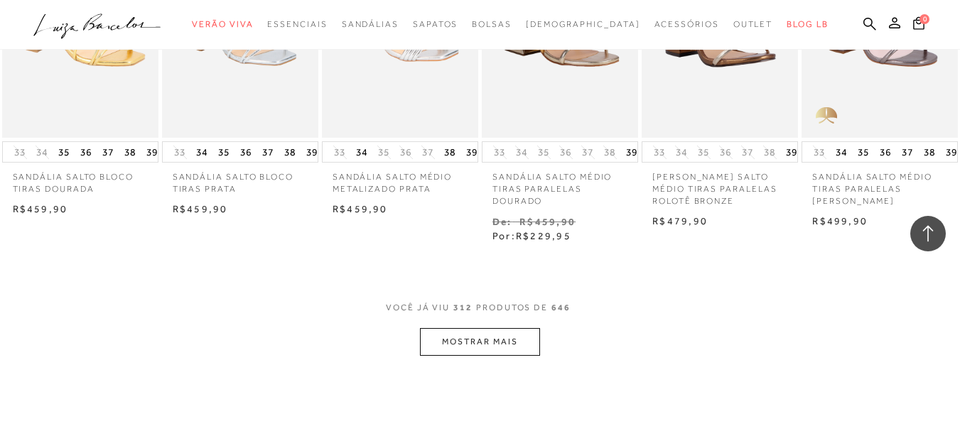
click at [483, 351] on button "MOSTRAR MAIS" at bounding box center [479, 342] width 119 height 28
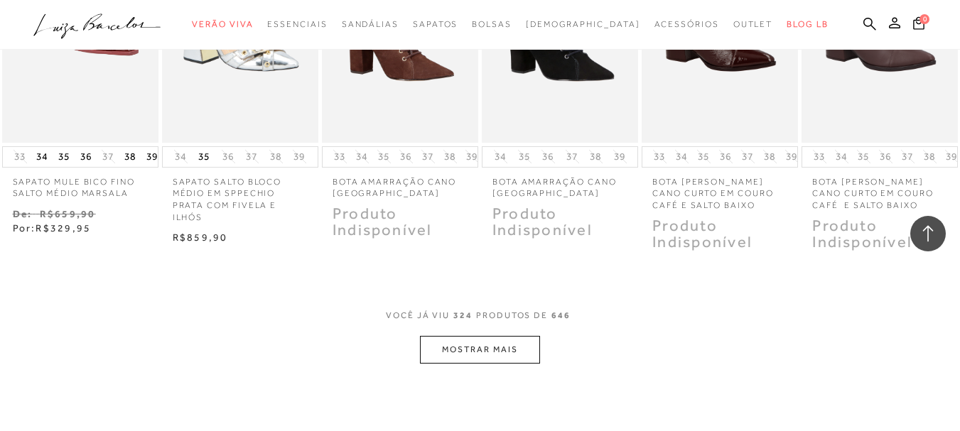
scroll to position [7817, 0]
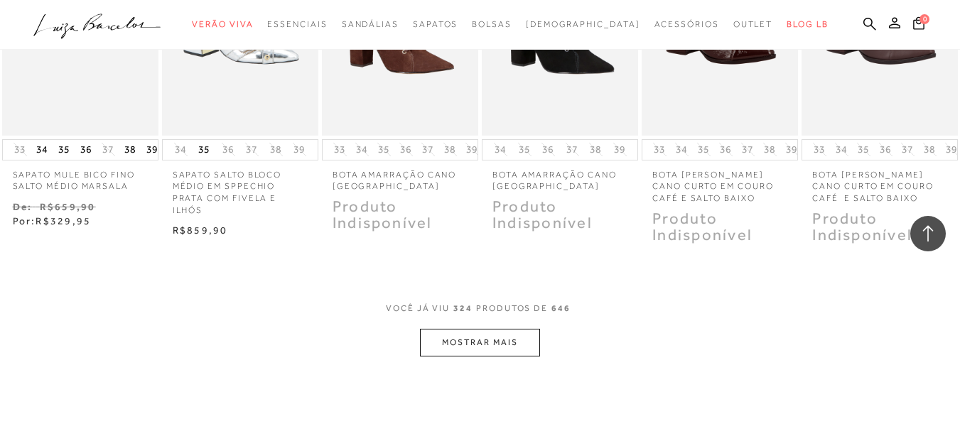
click at [474, 349] on button "MOSTRAR MAIS" at bounding box center [479, 343] width 119 height 28
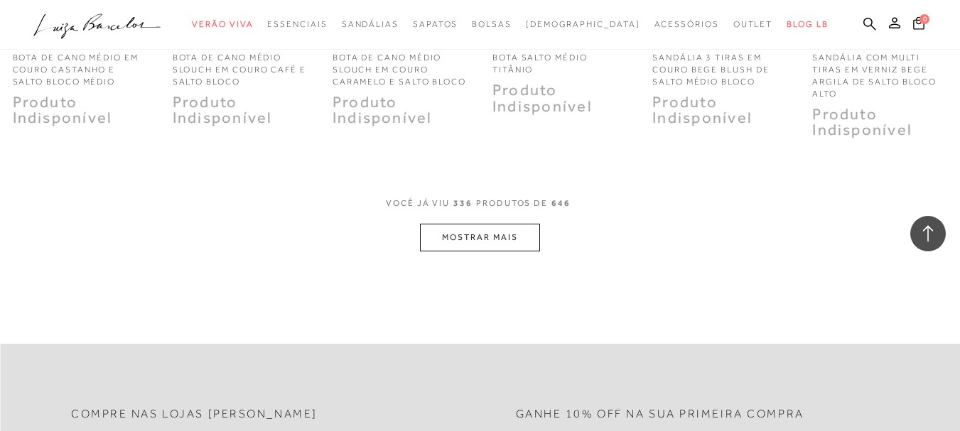
scroll to position [8655, 0]
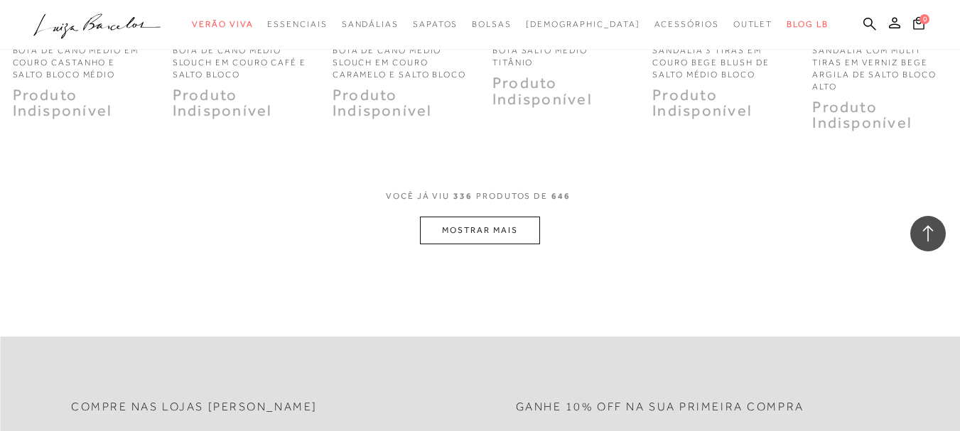
click at [491, 244] on button "MOSTRAR MAIS" at bounding box center [479, 231] width 119 height 28
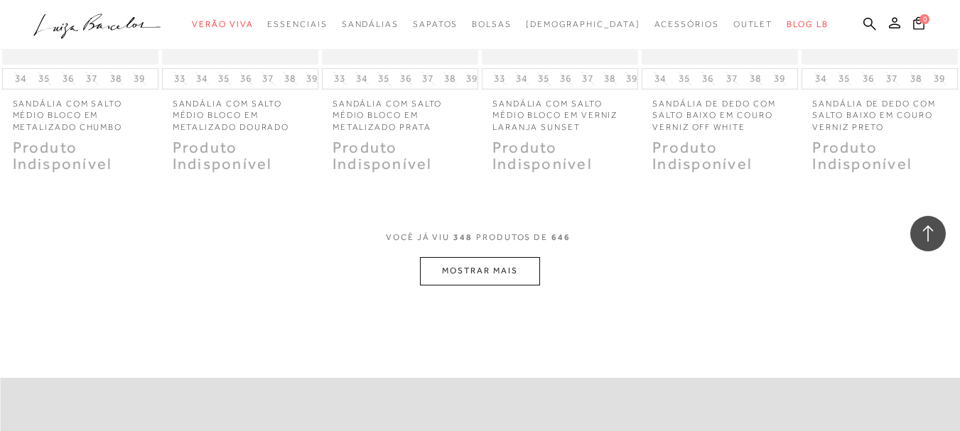
scroll to position [9366, 0]
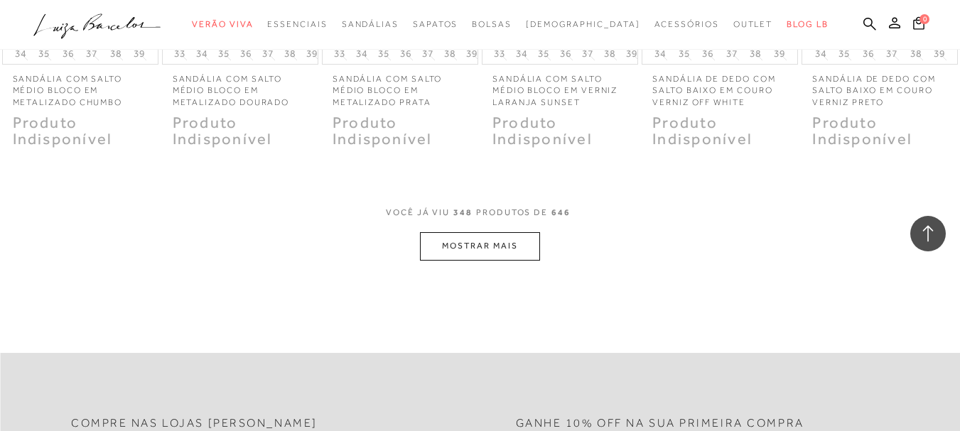
click at [511, 260] on button "MOSTRAR MAIS" at bounding box center [479, 246] width 119 height 28
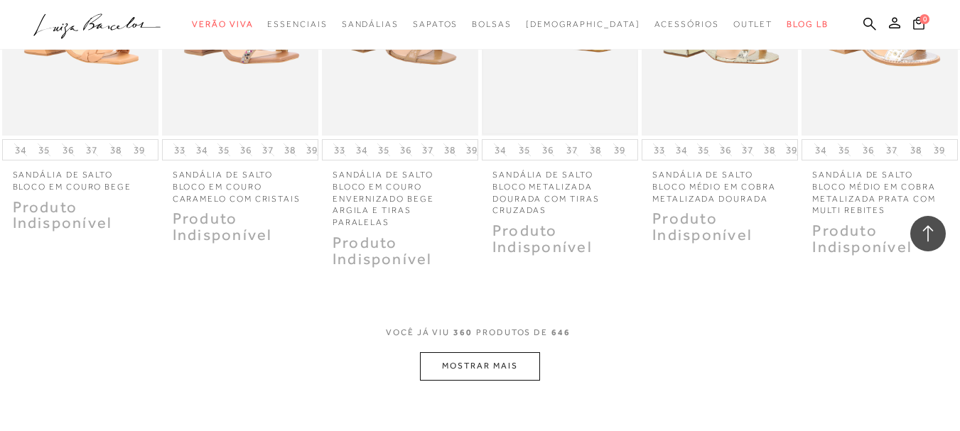
scroll to position [10006, 0]
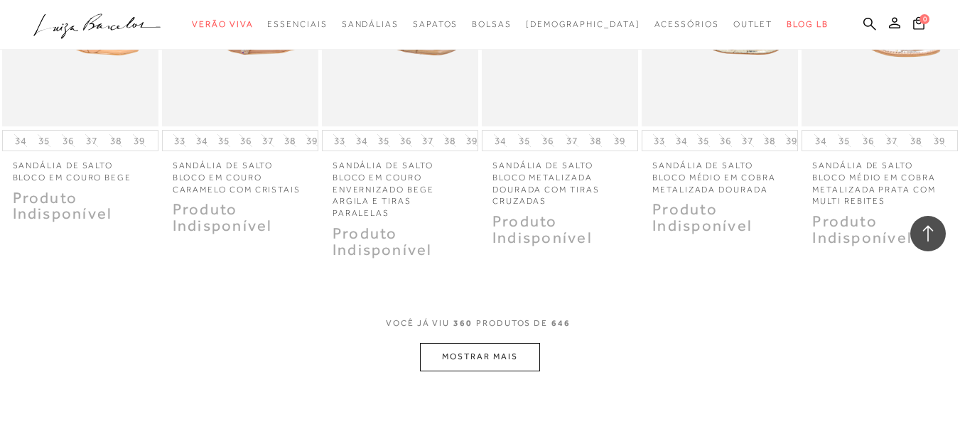
click at [507, 370] on button "MOSTRAR MAIS" at bounding box center [479, 357] width 119 height 28
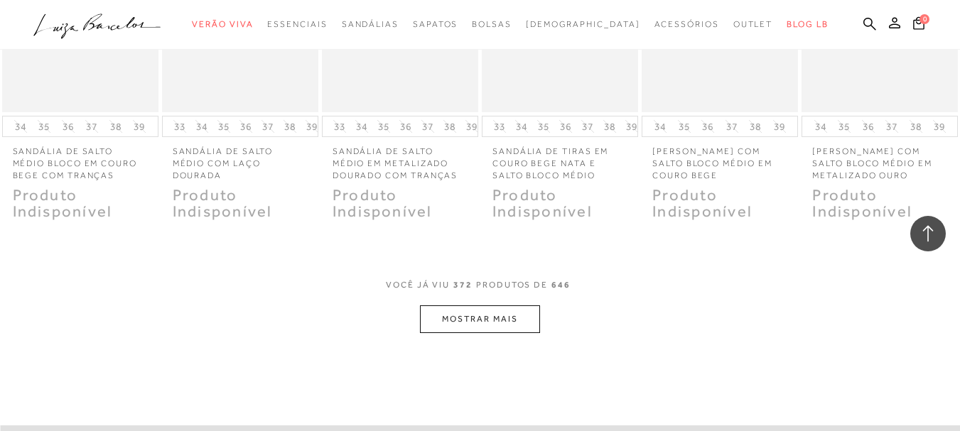
scroll to position [10787, 0]
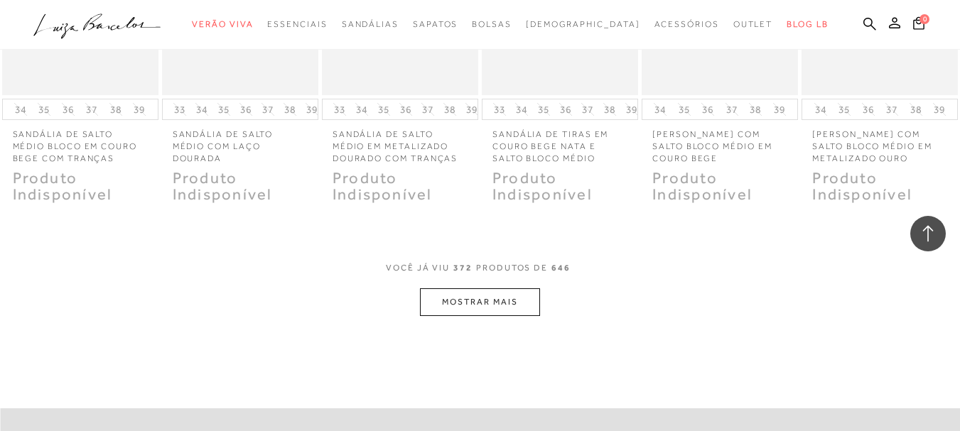
click at [511, 316] on button "MOSTRAR MAIS" at bounding box center [479, 303] width 119 height 28
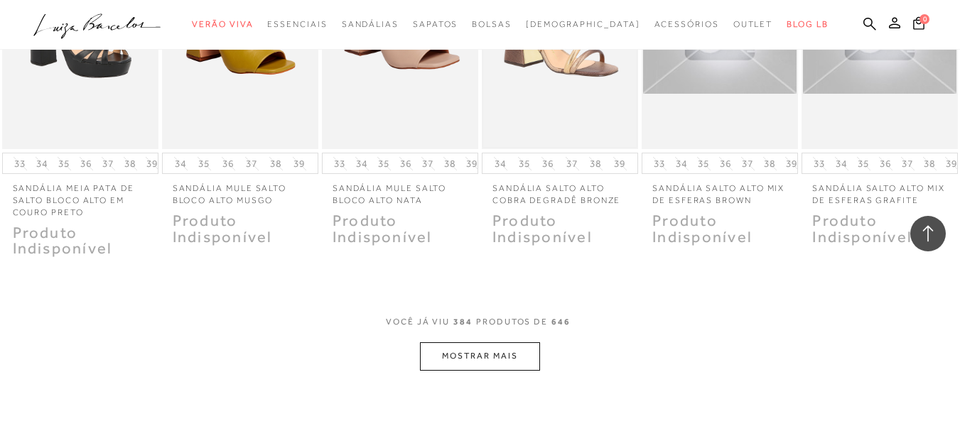
scroll to position [11484, 0]
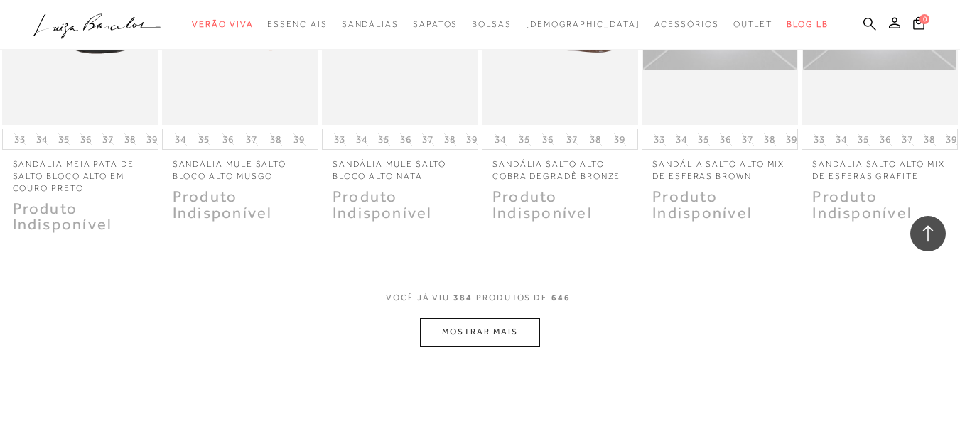
click at [494, 336] on button "MOSTRAR MAIS" at bounding box center [479, 332] width 119 height 28
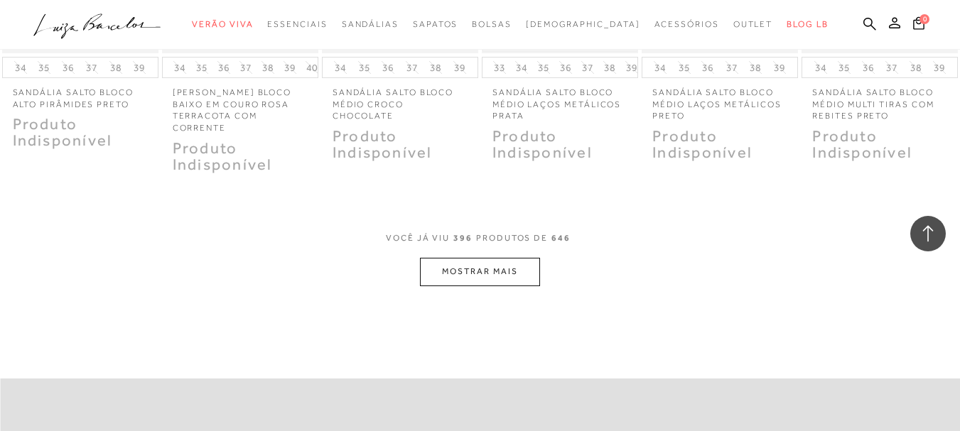
scroll to position [12337, 0]
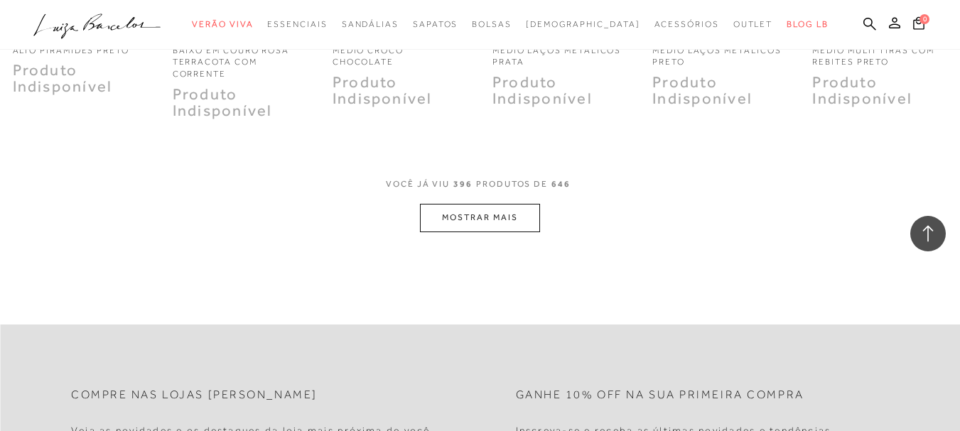
click at [500, 227] on button "MOSTRAR MAIS" at bounding box center [479, 218] width 119 height 28
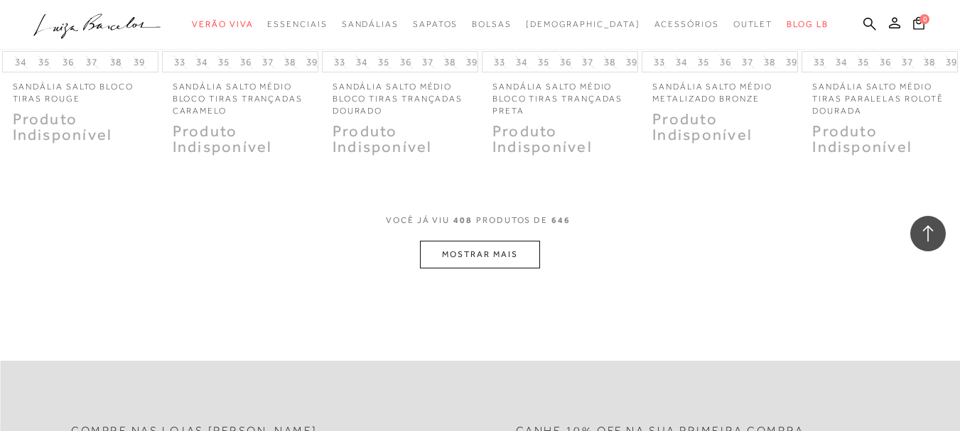
scroll to position [13047, 0]
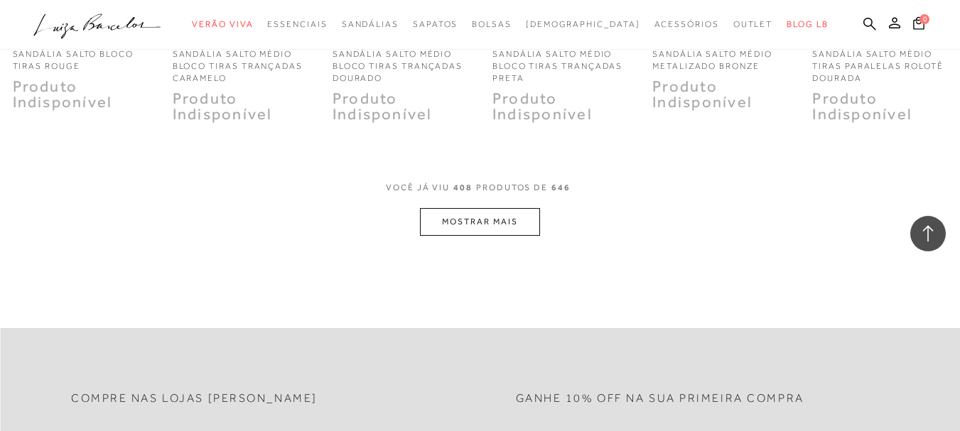
click at [505, 224] on button "MOSTRAR MAIS" at bounding box center [479, 222] width 119 height 28
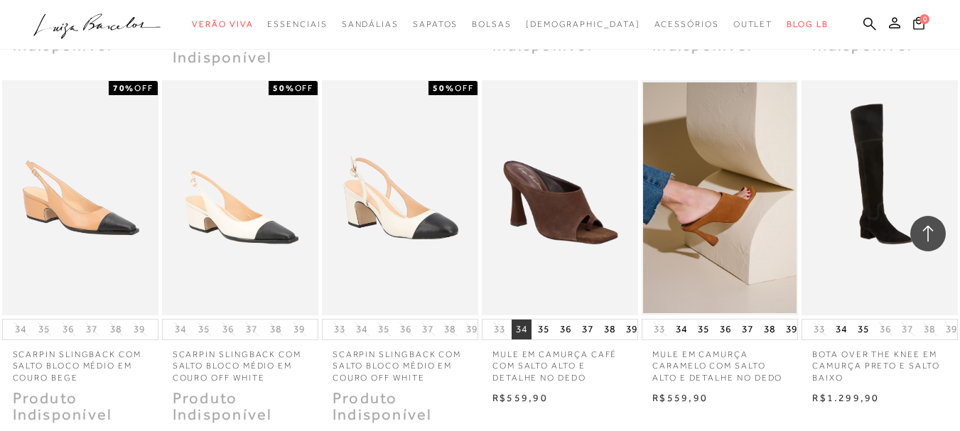
scroll to position [13687, 0]
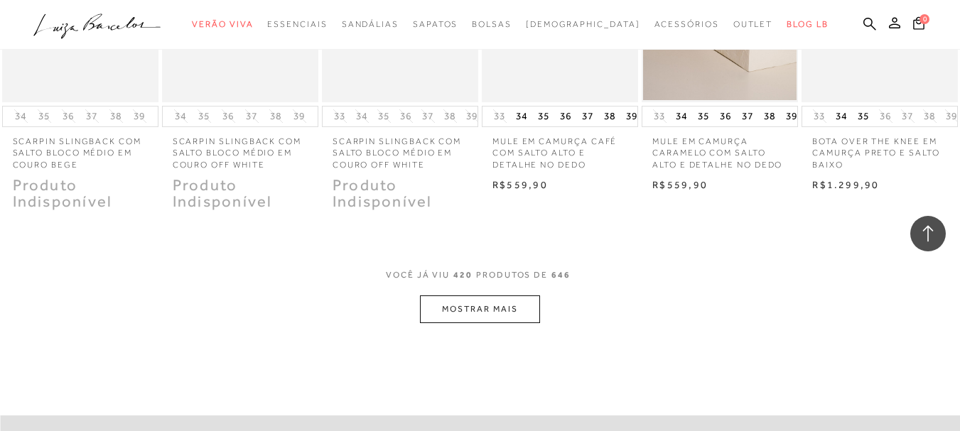
click at [480, 312] on button "MOSTRAR MAIS" at bounding box center [479, 310] width 119 height 28
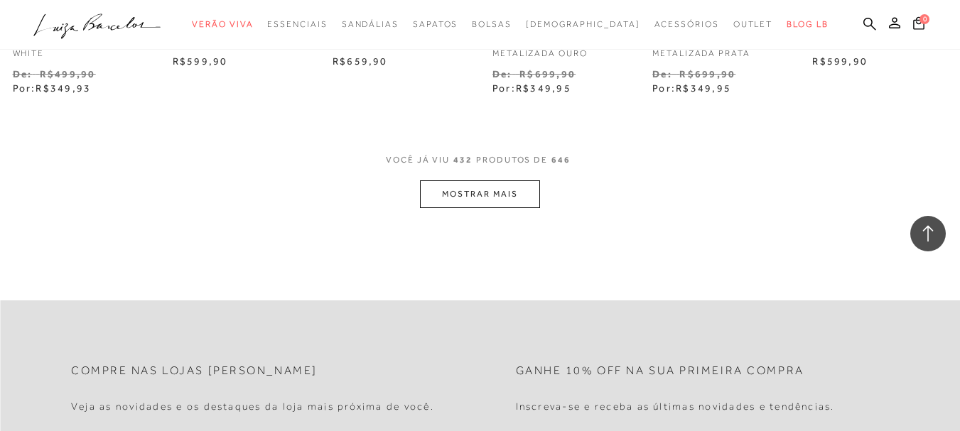
scroll to position [14539, 0]
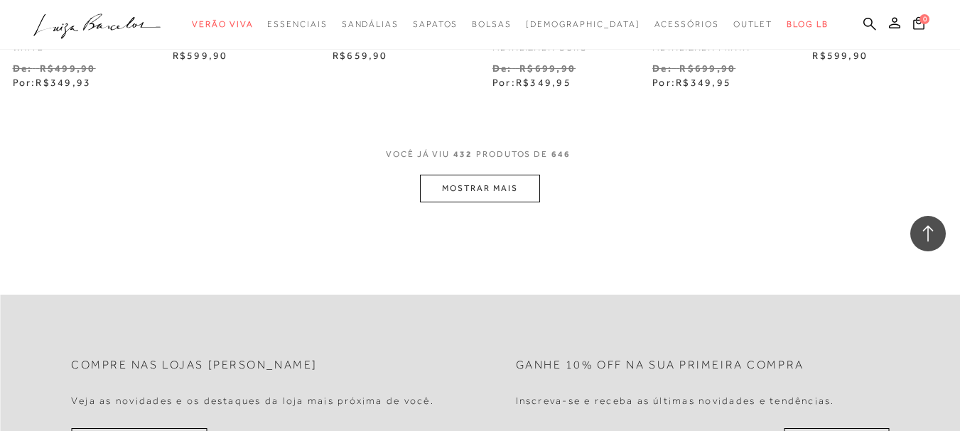
click at [465, 197] on button "MOSTRAR MAIS" at bounding box center [479, 189] width 119 height 28
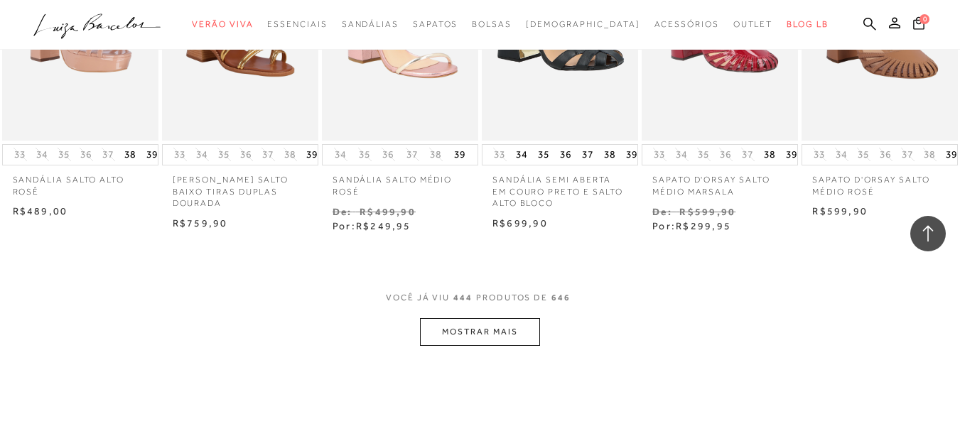
scroll to position [15108, 0]
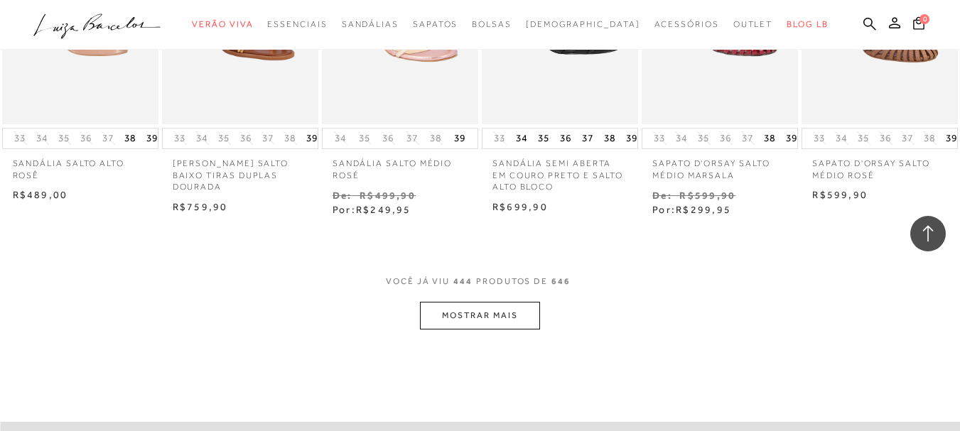
click at [487, 324] on button "MOSTRAR MAIS" at bounding box center [479, 316] width 119 height 28
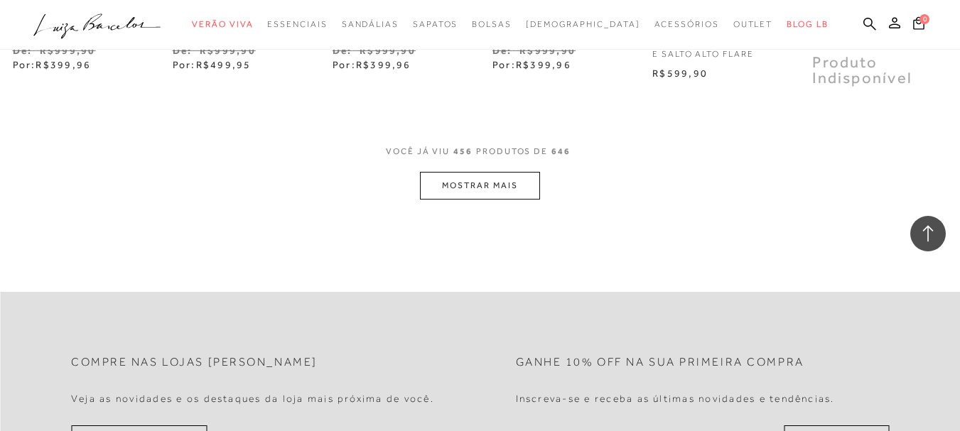
scroll to position [16032, 0]
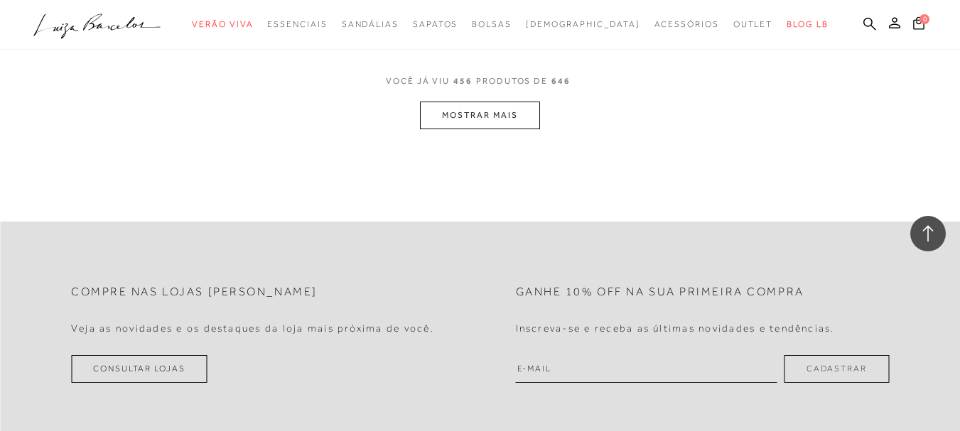
click at [491, 129] on button "MOSTRAR MAIS" at bounding box center [479, 116] width 119 height 28
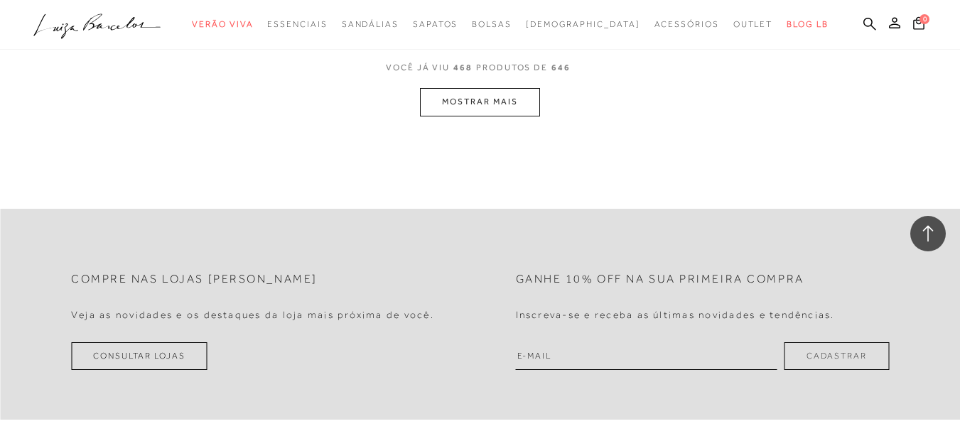
scroll to position [16800, 0]
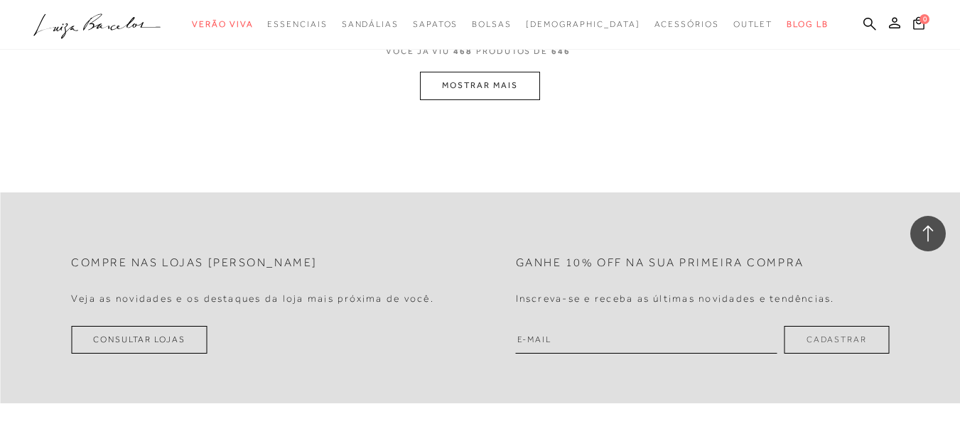
click at [497, 99] on button "MOSTRAR MAIS" at bounding box center [479, 86] width 119 height 28
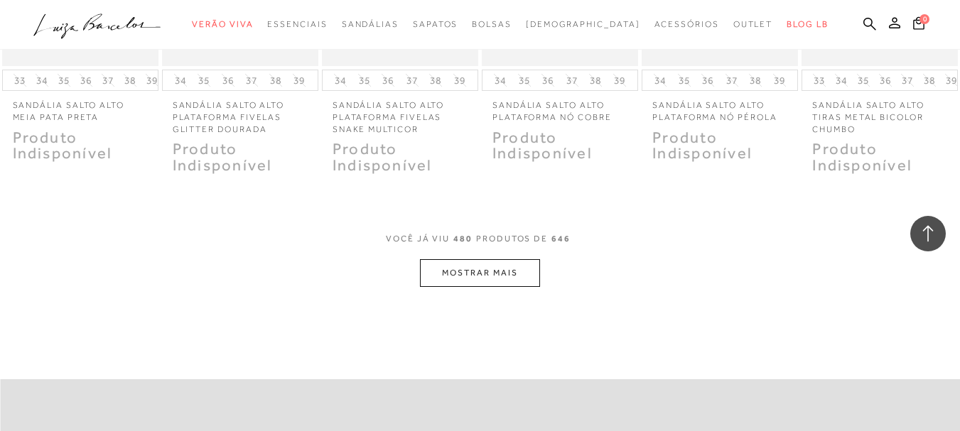
scroll to position [17426, 0]
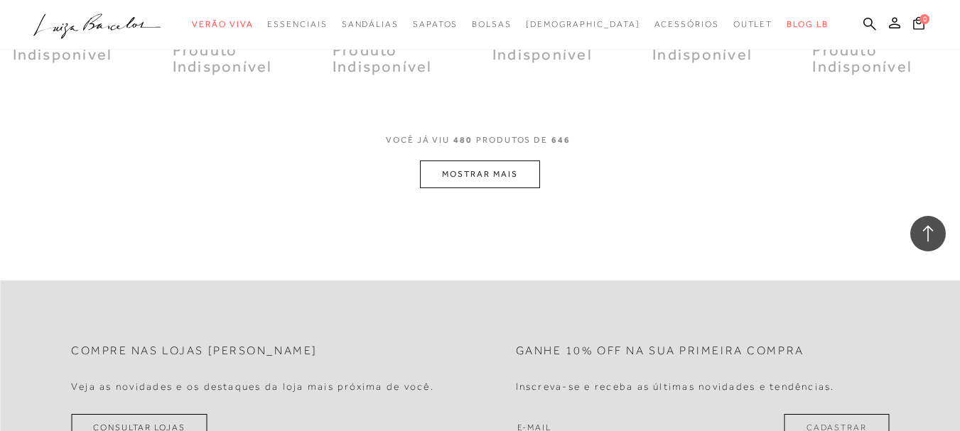
click at [497, 177] on button "MOSTRAR MAIS" at bounding box center [479, 175] width 119 height 28
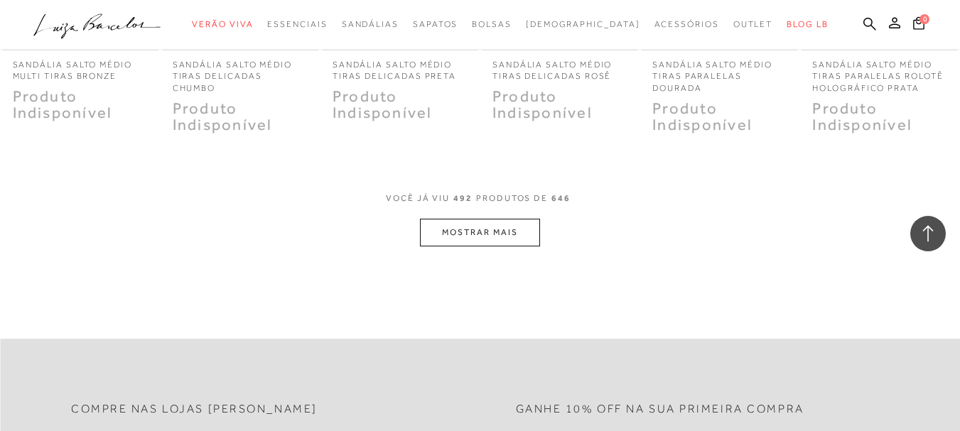
scroll to position [18091, 0]
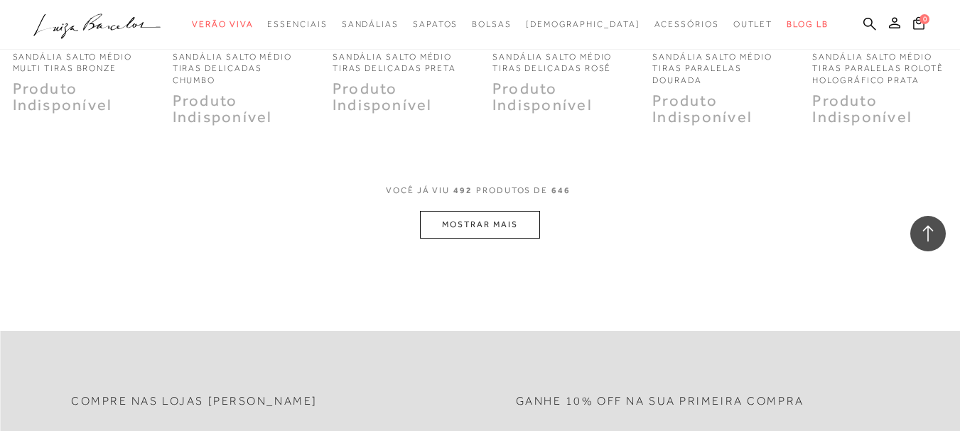
click at [500, 239] on button "MOSTRAR MAIS" at bounding box center [479, 225] width 119 height 28
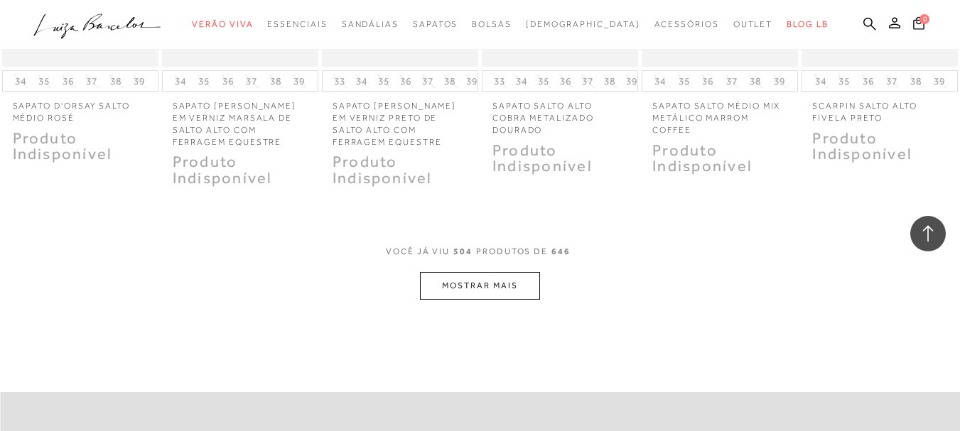
scroll to position [18801, 0]
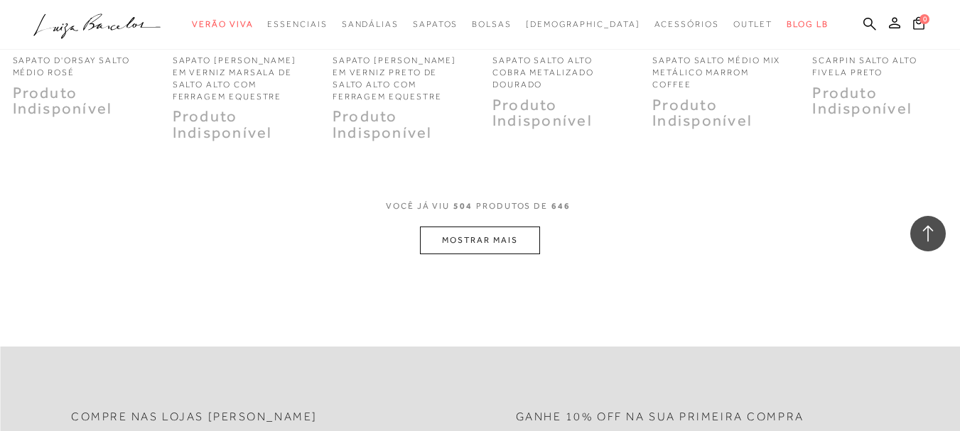
click at [482, 254] on button "MOSTRAR MAIS" at bounding box center [479, 241] width 119 height 28
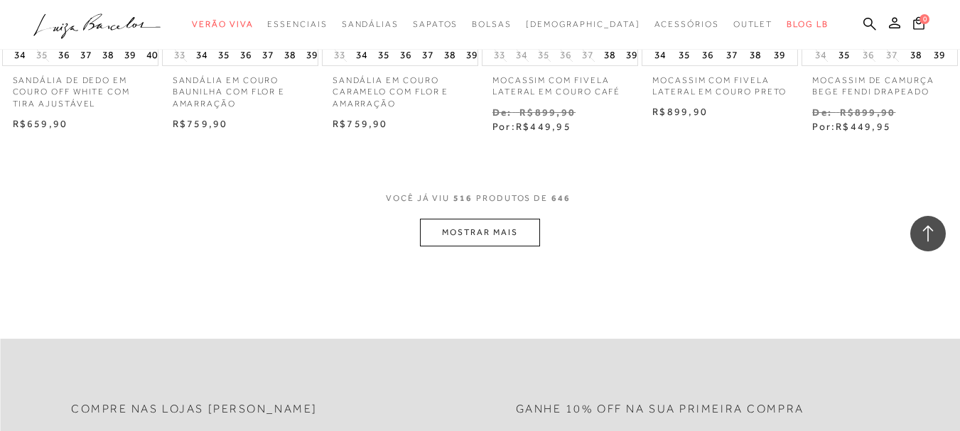
scroll to position [19512, 0]
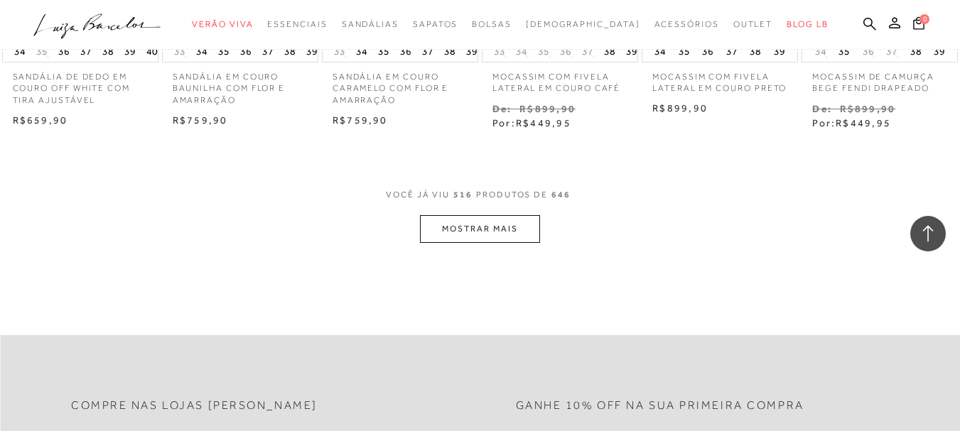
click at [507, 233] on button "MOSTRAR MAIS" at bounding box center [479, 229] width 119 height 28
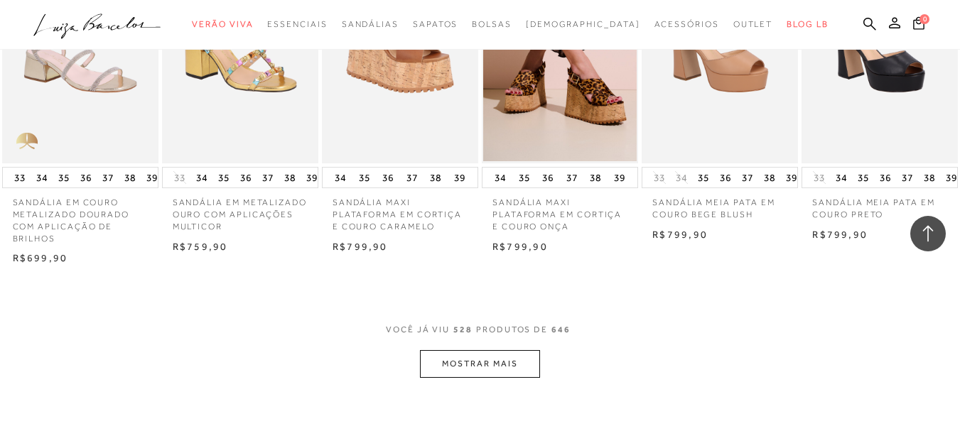
scroll to position [20080, 0]
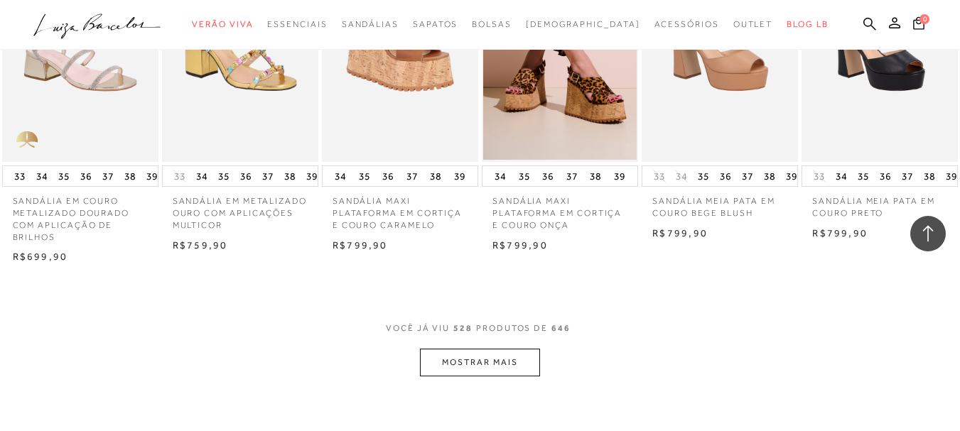
click at [483, 377] on button "MOSTRAR MAIS" at bounding box center [479, 363] width 119 height 28
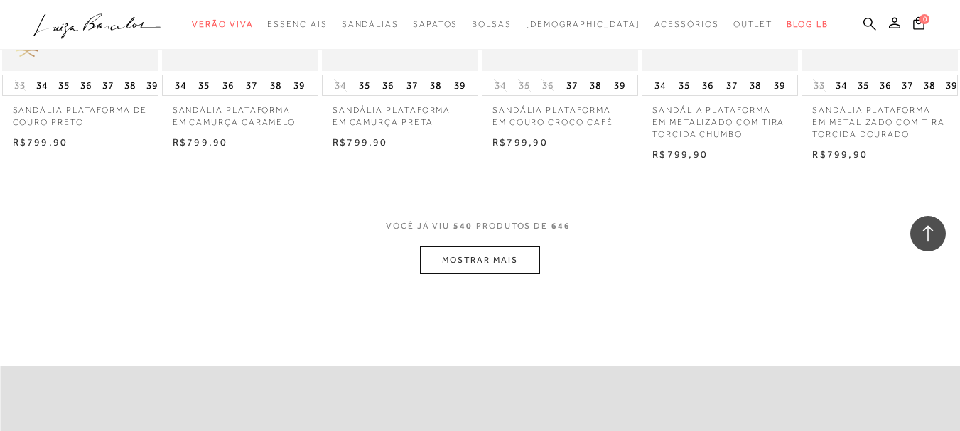
scroll to position [20862, 0]
click at [502, 272] on button "MOSTRAR MAIS" at bounding box center [479, 260] width 119 height 28
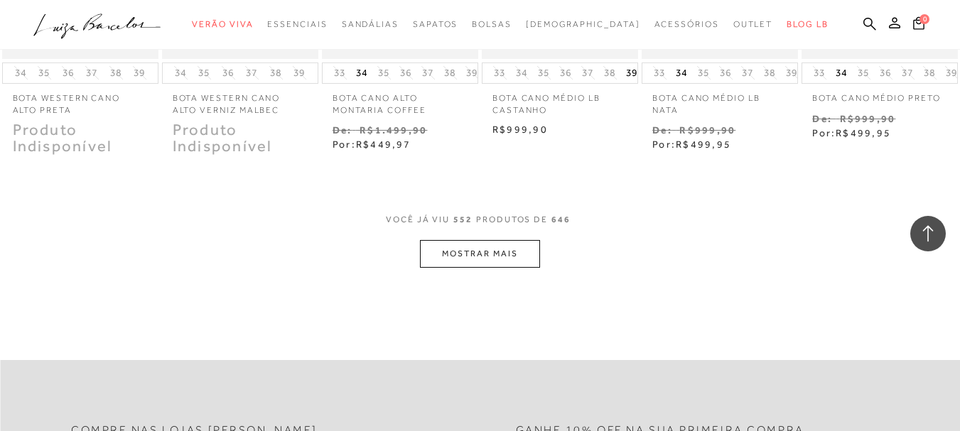
scroll to position [21573, 0]
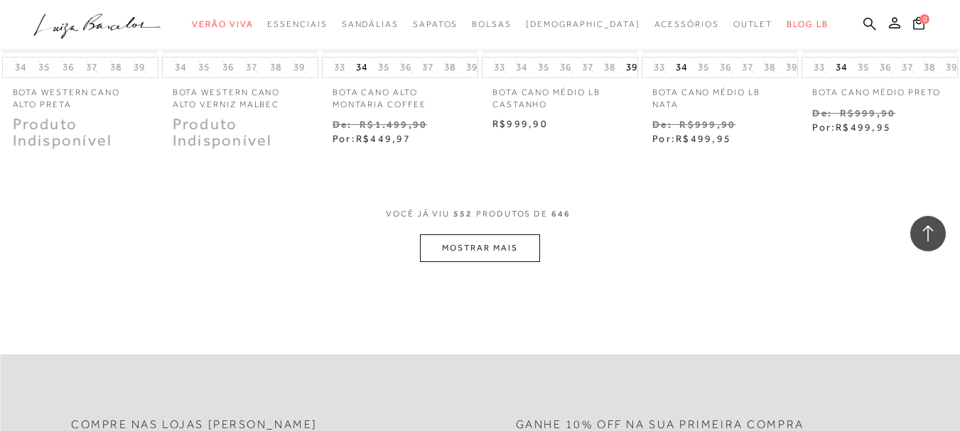
click at [510, 254] on button "MOSTRAR MAIS" at bounding box center [479, 249] width 119 height 28
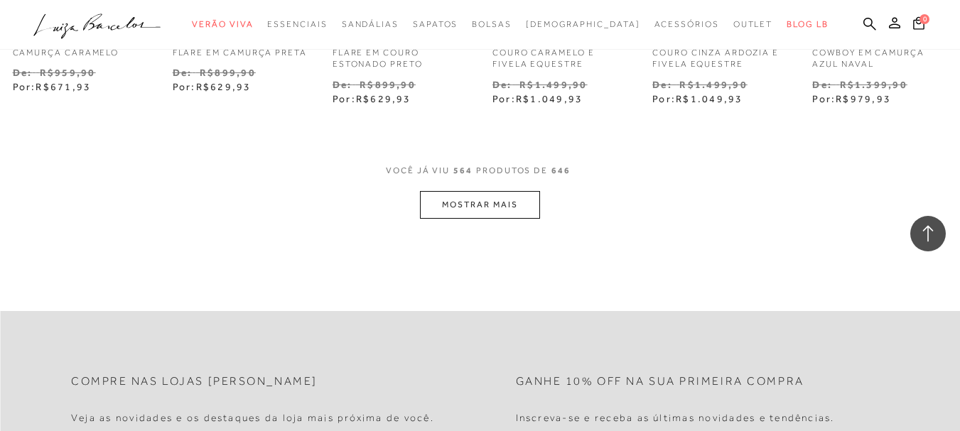
scroll to position [22337, 0]
click at [521, 218] on button "MOSTRAR MAIS" at bounding box center [479, 204] width 119 height 28
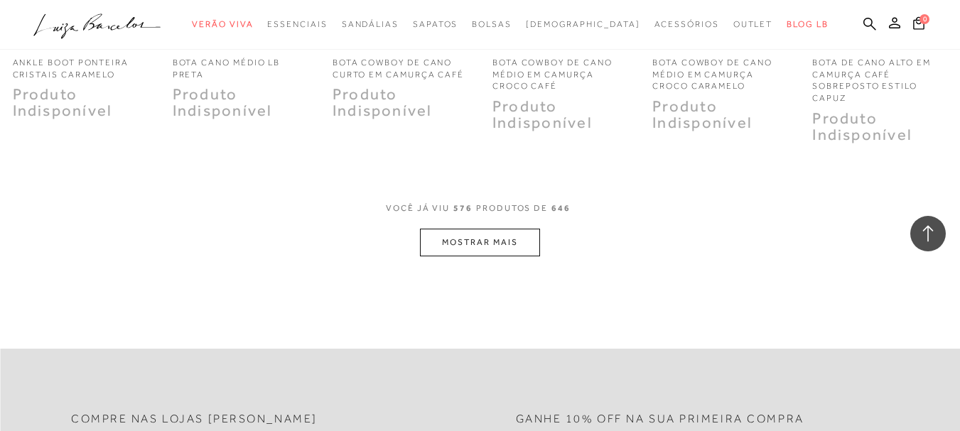
scroll to position [23047, 0]
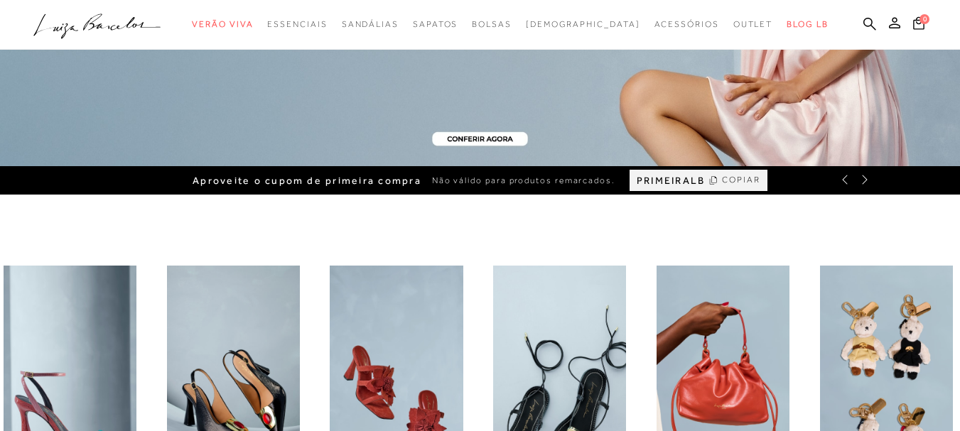
scroll to position [924, 0]
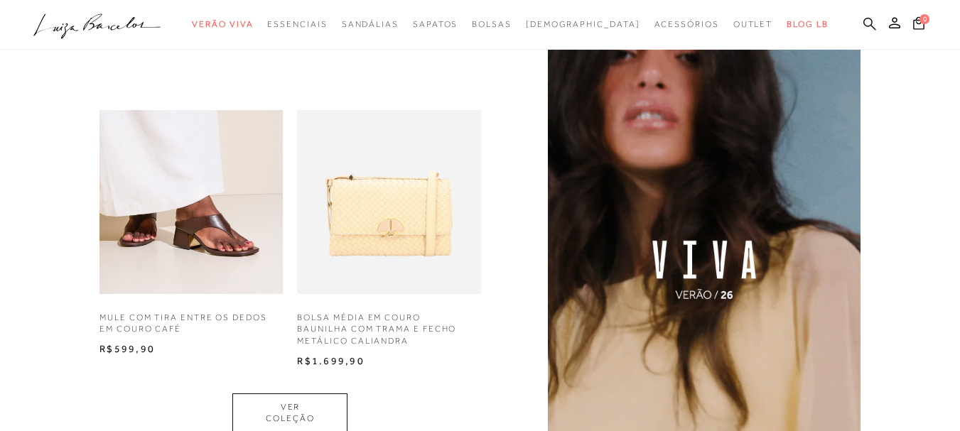
click at [863, 26] on icon at bounding box center [869, 24] width 13 height 14
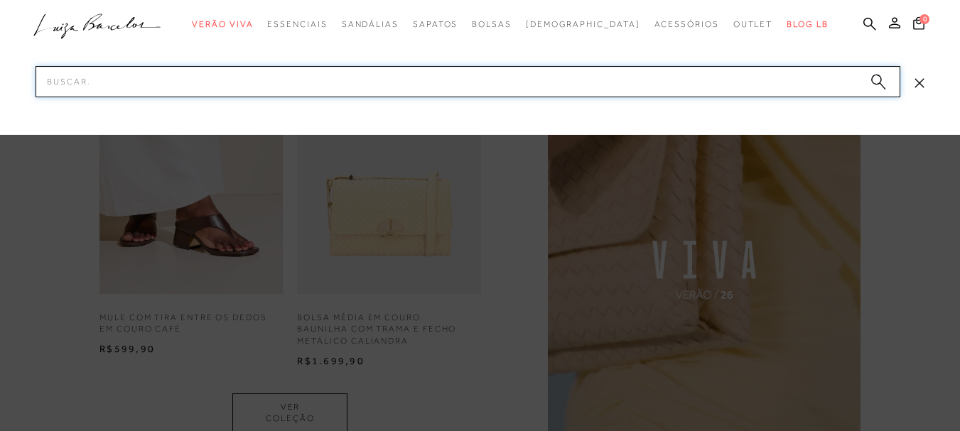
paste input "SANDÁLIA SALTO BLOCO TIRAS BRONZE"
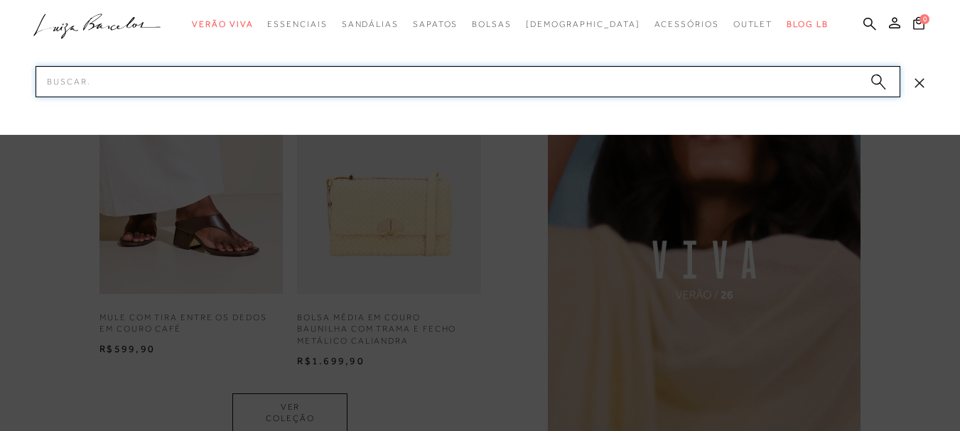
type input "SANDÁLIA SALTO BLOCO TIRAS BRONZE"
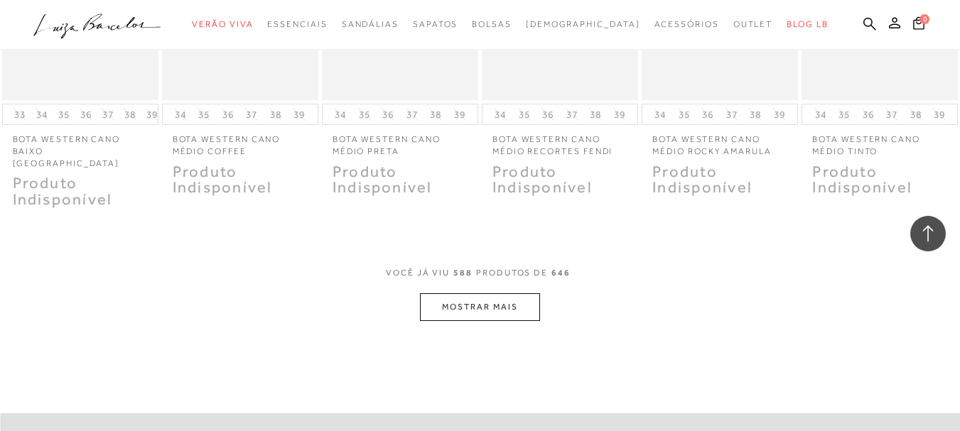
scroll to position [23744, 0]
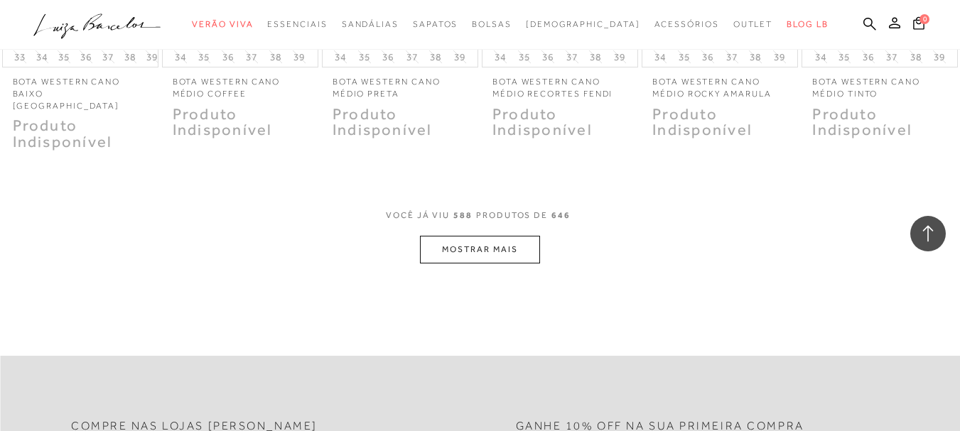
click at [529, 249] on button "MOSTRAR MAIS" at bounding box center [479, 250] width 119 height 28
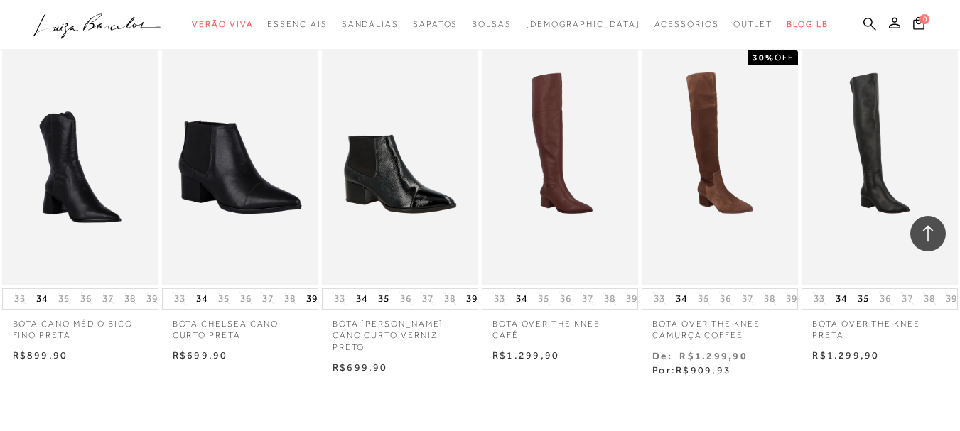
scroll to position [24299, 0]
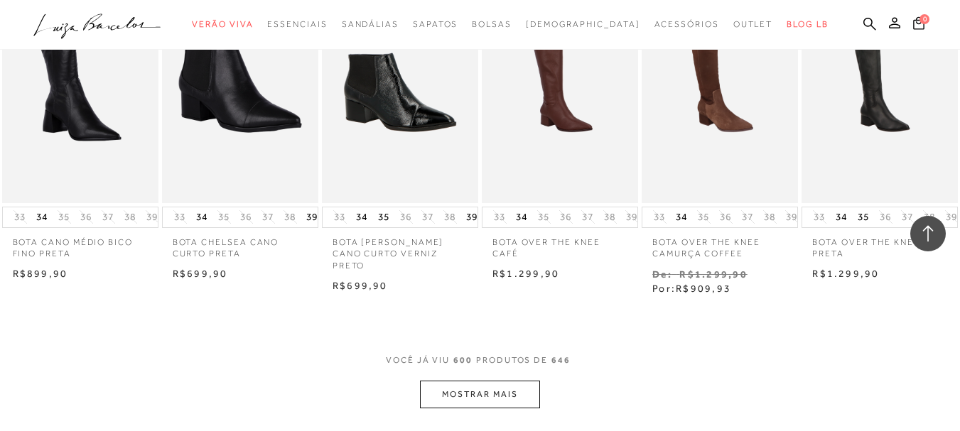
click at [517, 389] on button "MOSTRAR MAIS" at bounding box center [479, 395] width 119 height 28
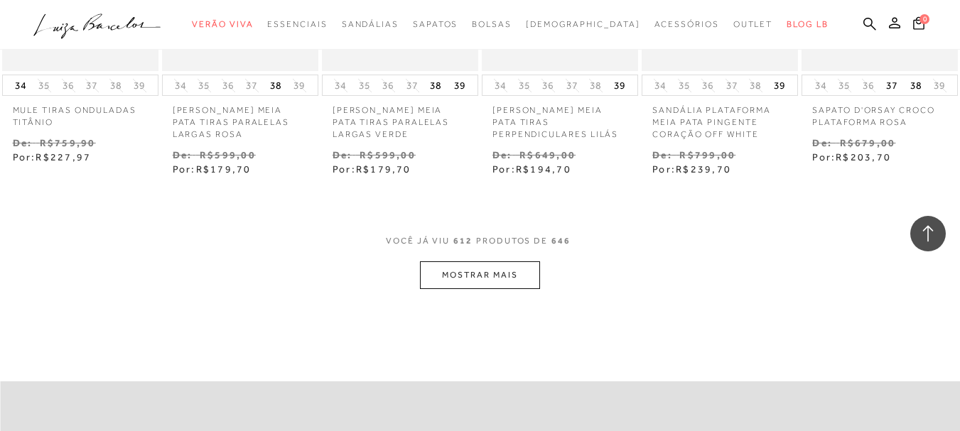
scroll to position [25151, 0]
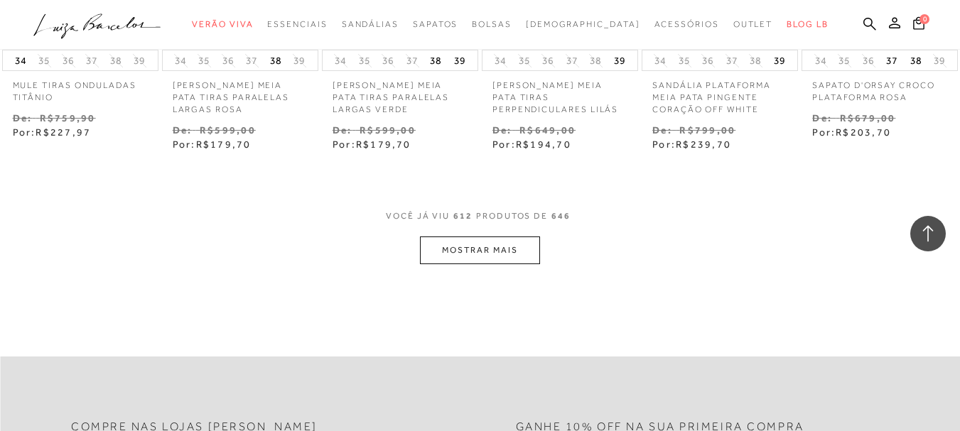
click at [514, 251] on button "MOSTRAR MAIS" at bounding box center [479, 251] width 119 height 28
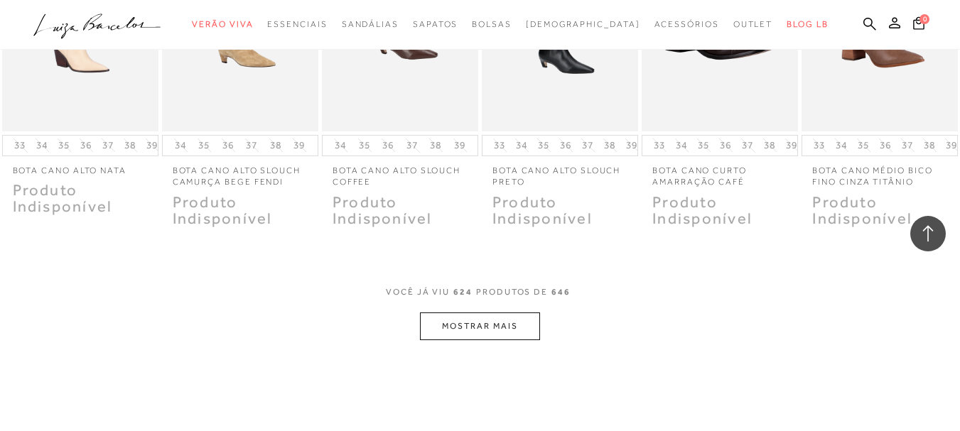
scroll to position [25791, 0]
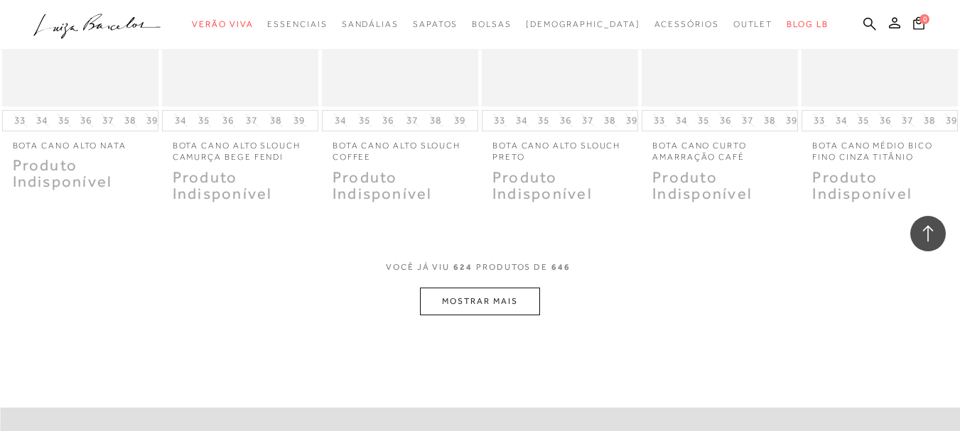
click at [515, 313] on button "MOSTRAR MAIS" at bounding box center [479, 302] width 119 height 28
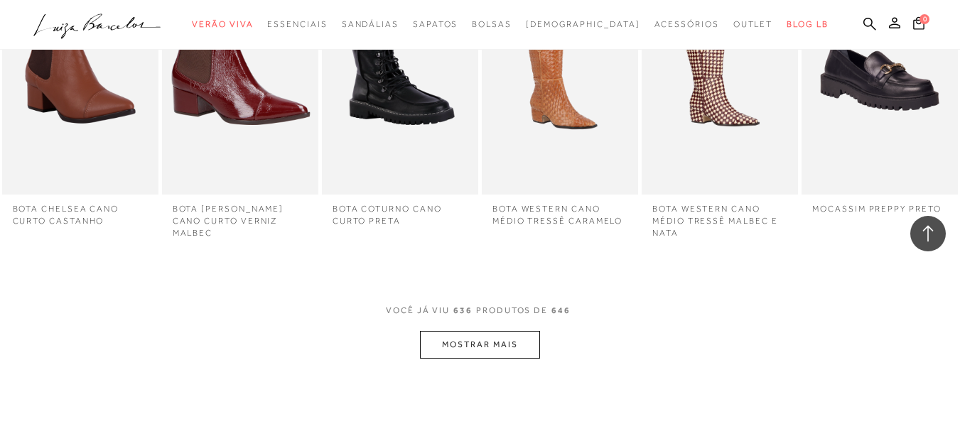
scroll to position [26416, 0]
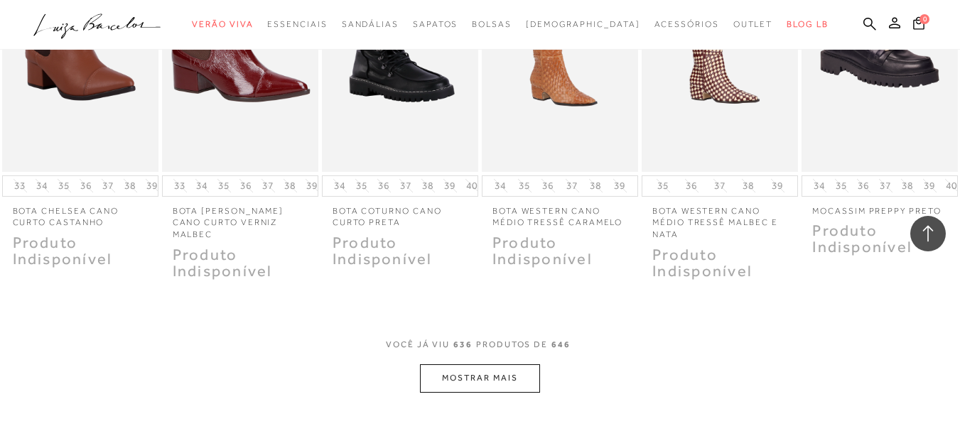
click at [492, 384] on button "MOSTRAR MAIS" at bounding box center [479, 379] width 119 height 28
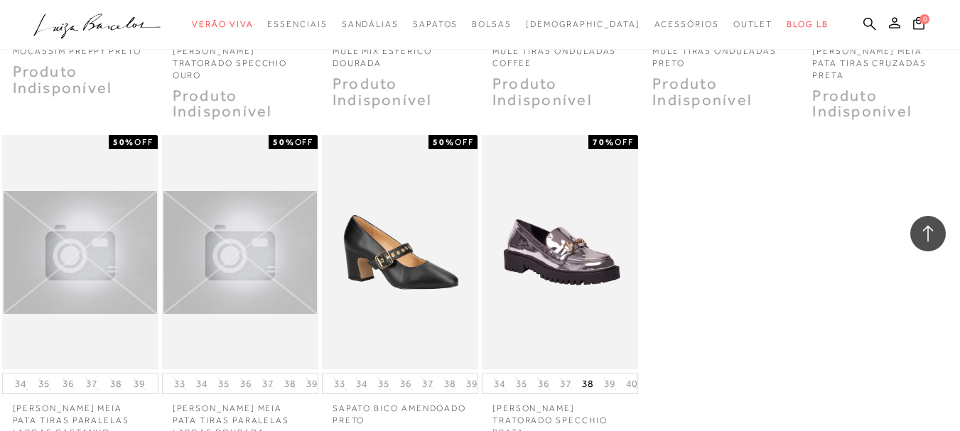
scroll to position [26914, 0]
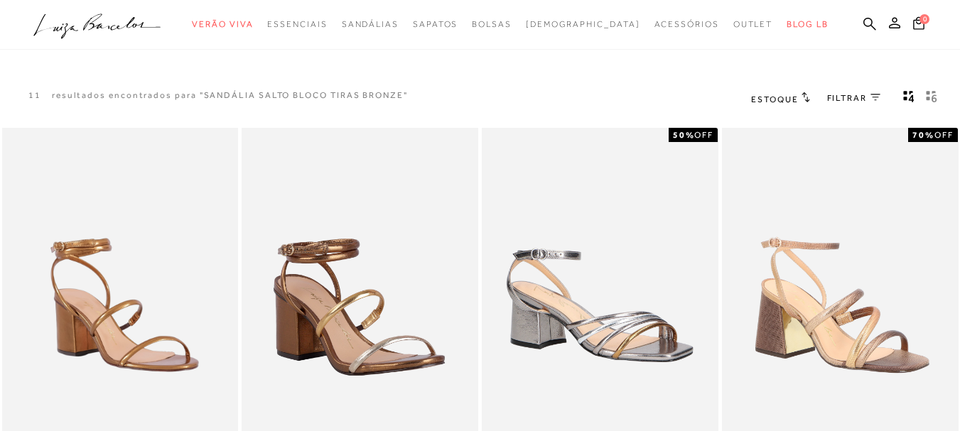
click at [934, 97] on icon "gridText6Desc" at bounding box center [931, 96] width 11 height 13
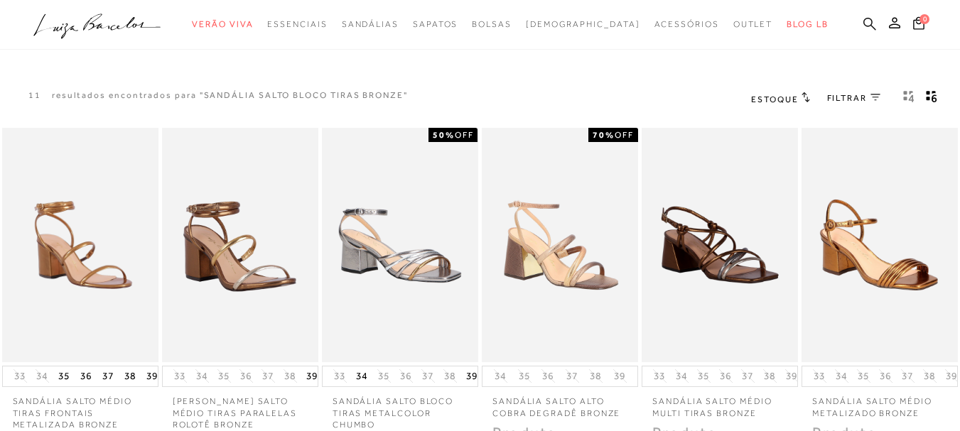
click at [863, 28] on icon at bounding box center [869, 24] width 13 height 14
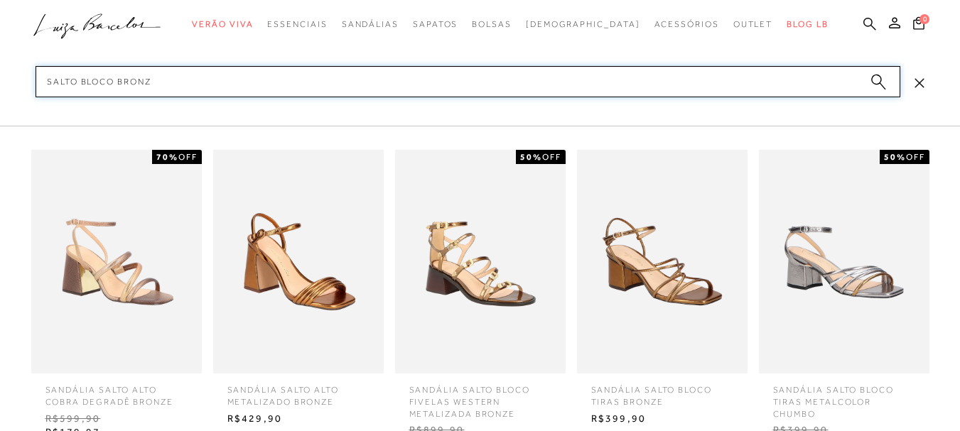
type input "SALTO BLOCO BRONZE"
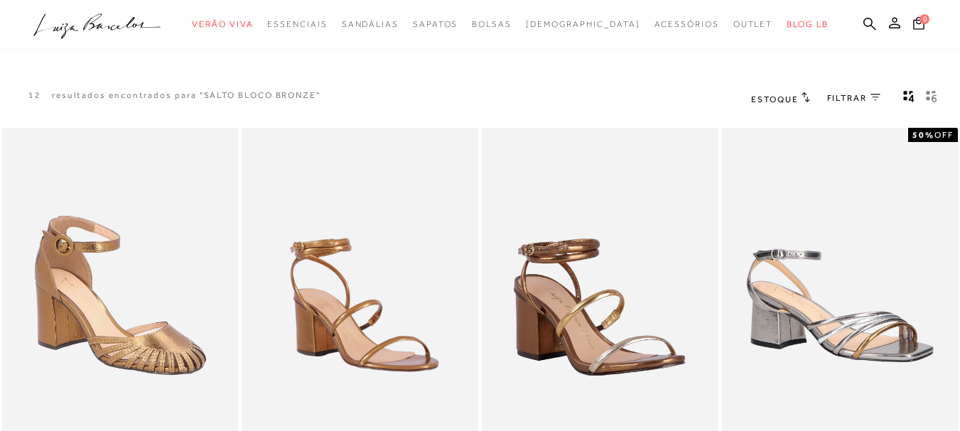
click at [933, 95] on icon "gridText6Desc" at bounding box center [931, 96] width 11 height 13
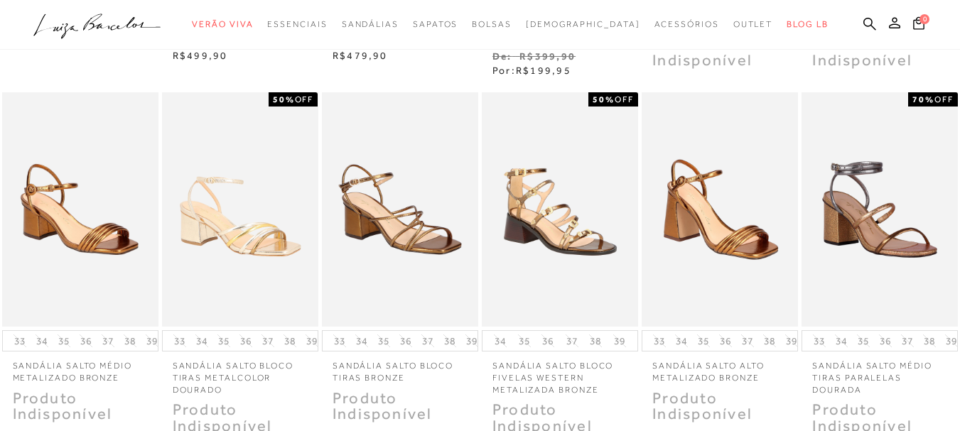
scroll to position [355, 0]
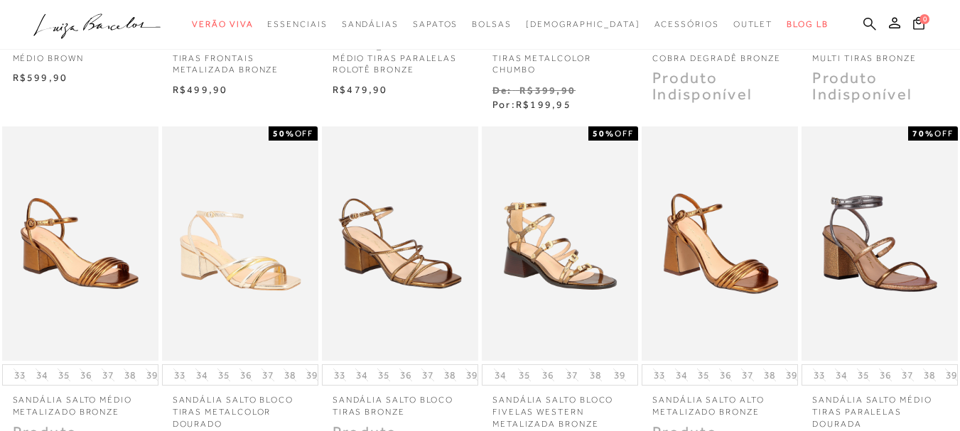
click at [863, 23] on icon at bounding box center [869, 23] width 13 height 13
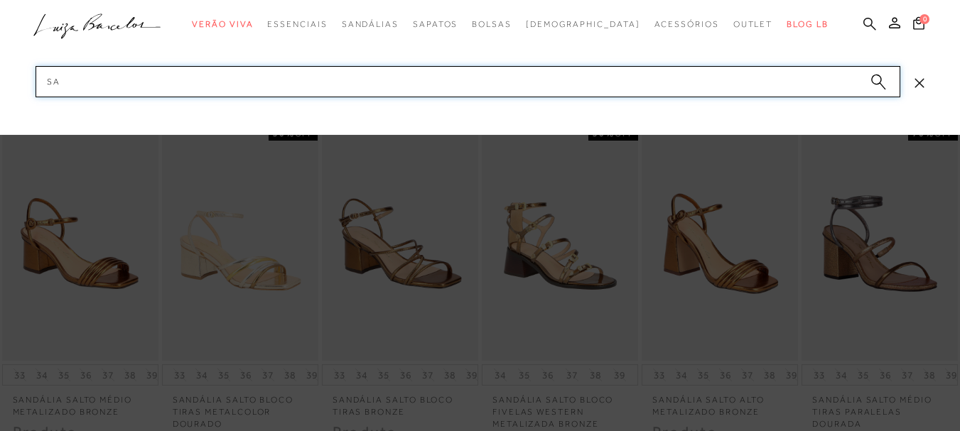
type input "san"
paste input "metalizada com tiras e amarração"
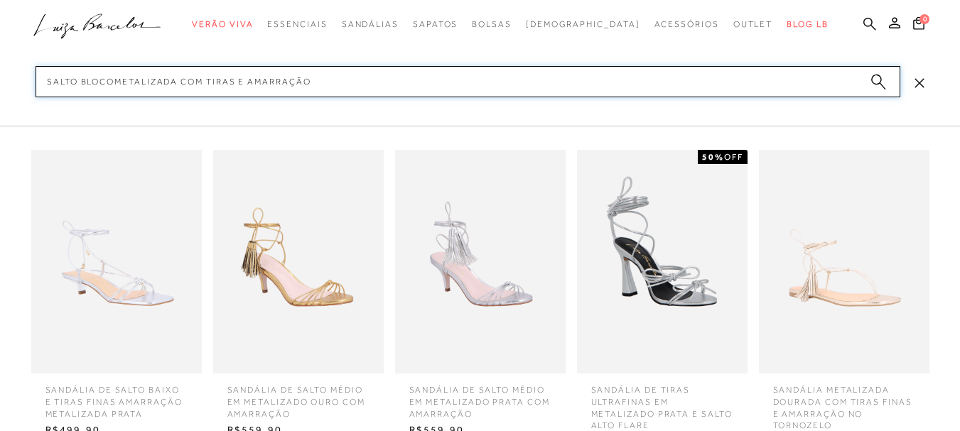
type input "SALTO BLOCO metalizada com tiras e amarração"
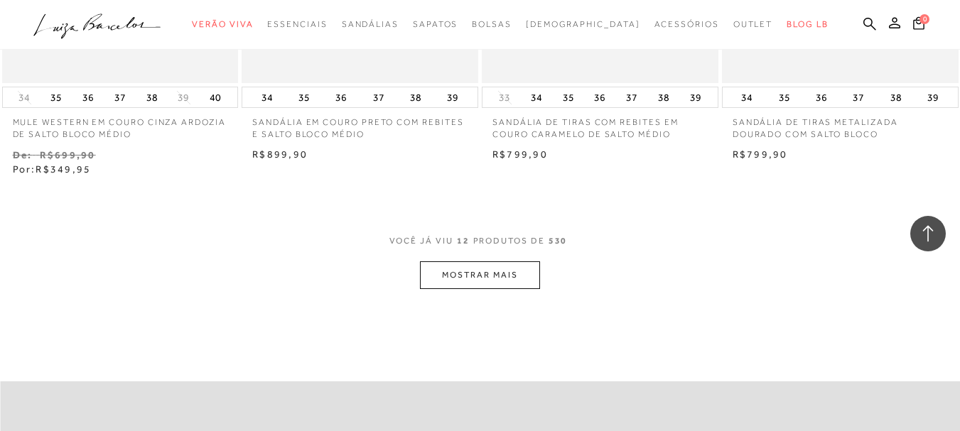
scroll to position [1208, 0]
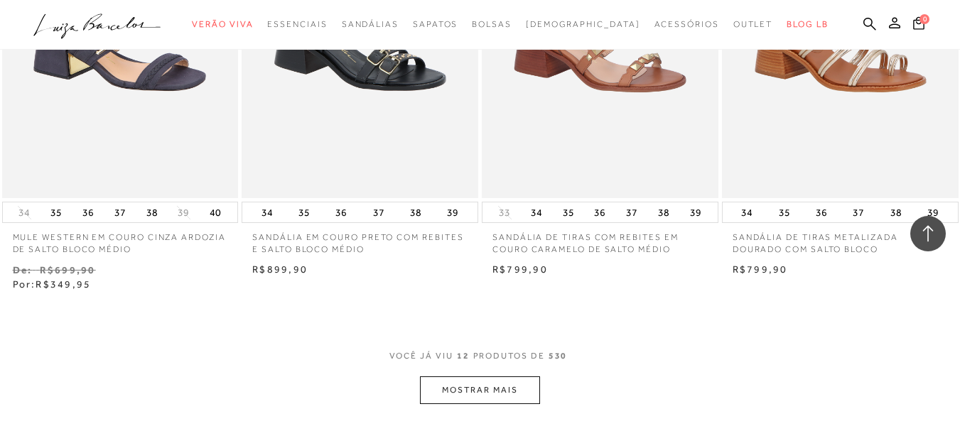
click at [503, 389] on button "MOSTRAR MAIS" at bounding box center [479, 391] width 119 height 28
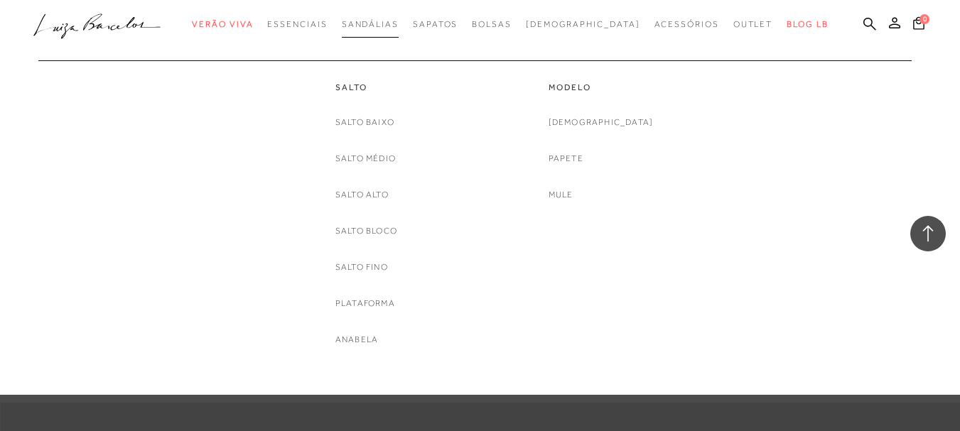
scroll to position [2416, 0]
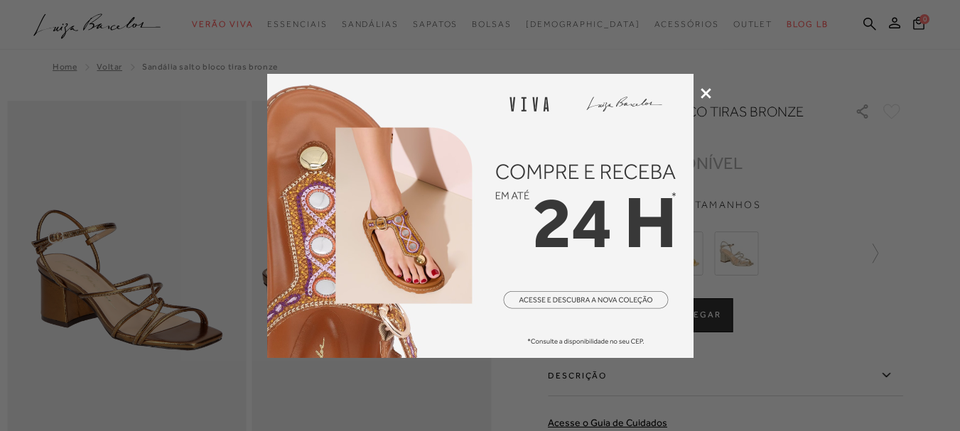
click at [708, 85] on div at bounding box center [480, 215] width 960 height 431
click at [706, 90] on icon at bounding box center [706, 93] width 11 height 11
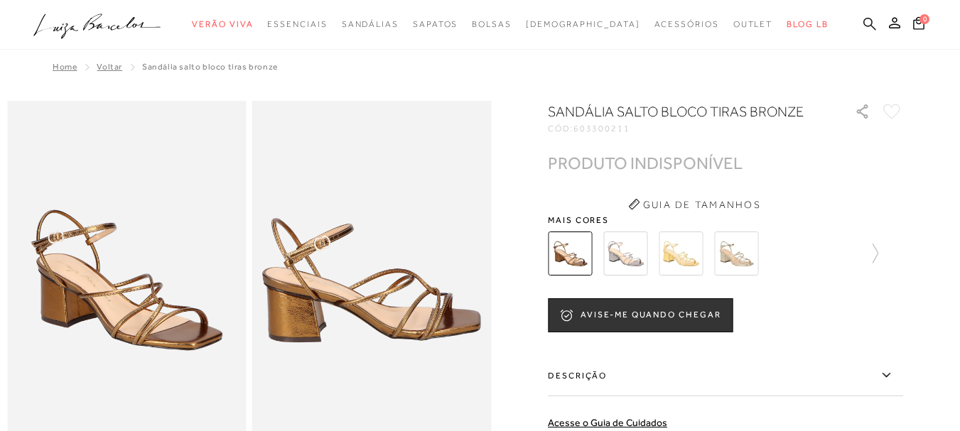
click at [863, 26] on icon at bounding box center [869, 23] width 13 height 13
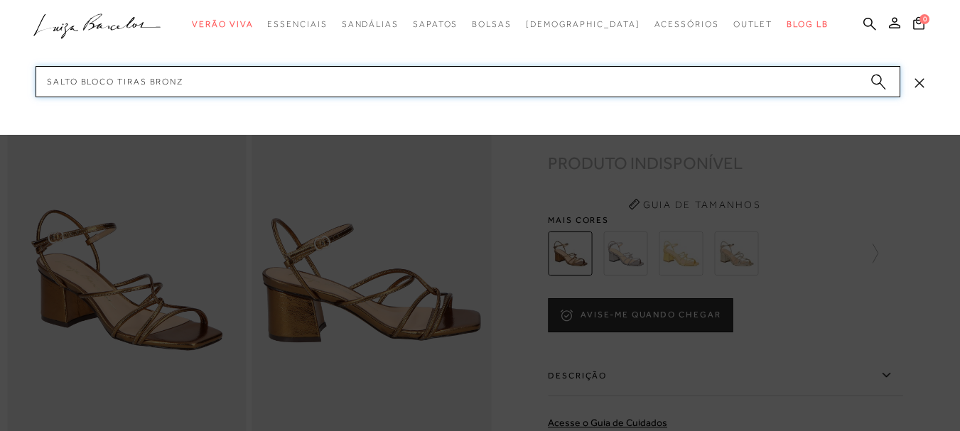
type input "SALTO BLOCO TIRAS BRONZE"
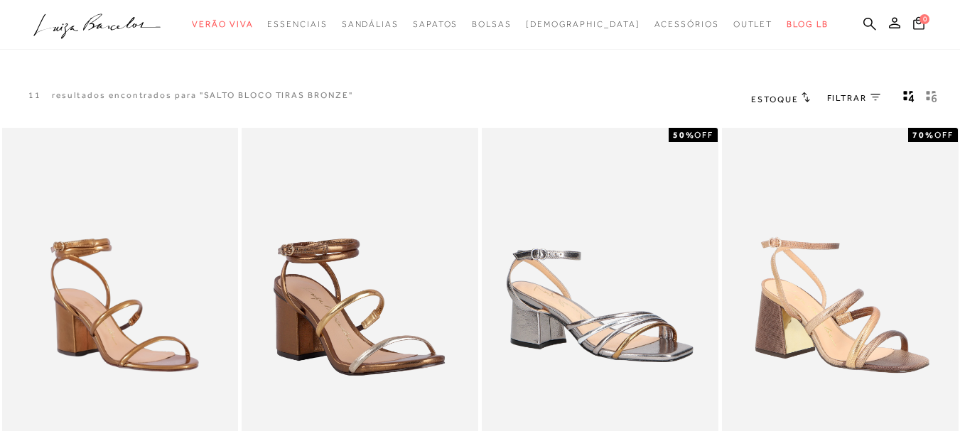
click at [934, 97] on icon "gridText6Desc" at bounding box center [931, 96] width 11 height 13
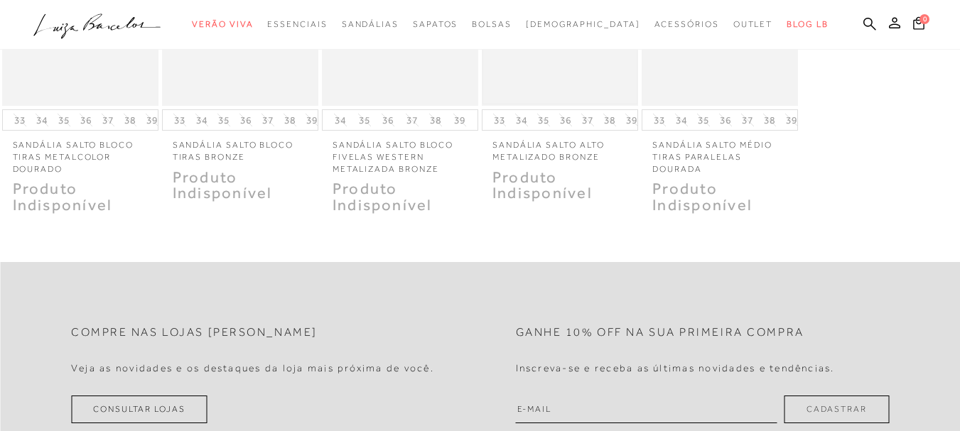
scroll to position [497, 0]
